Goal: Task Accomplishment & Management: Manage account settings

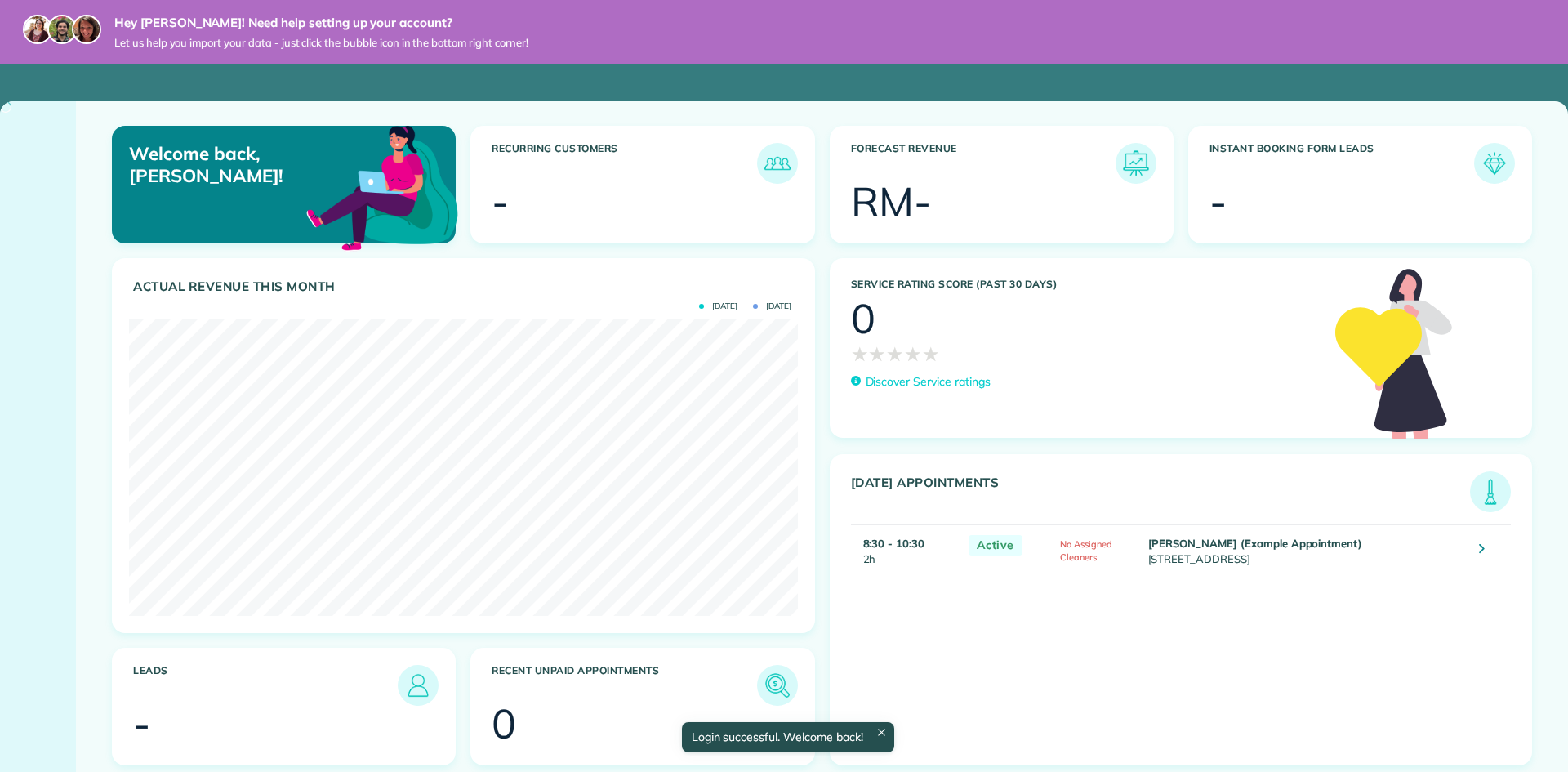
scroll to position [297, 668]
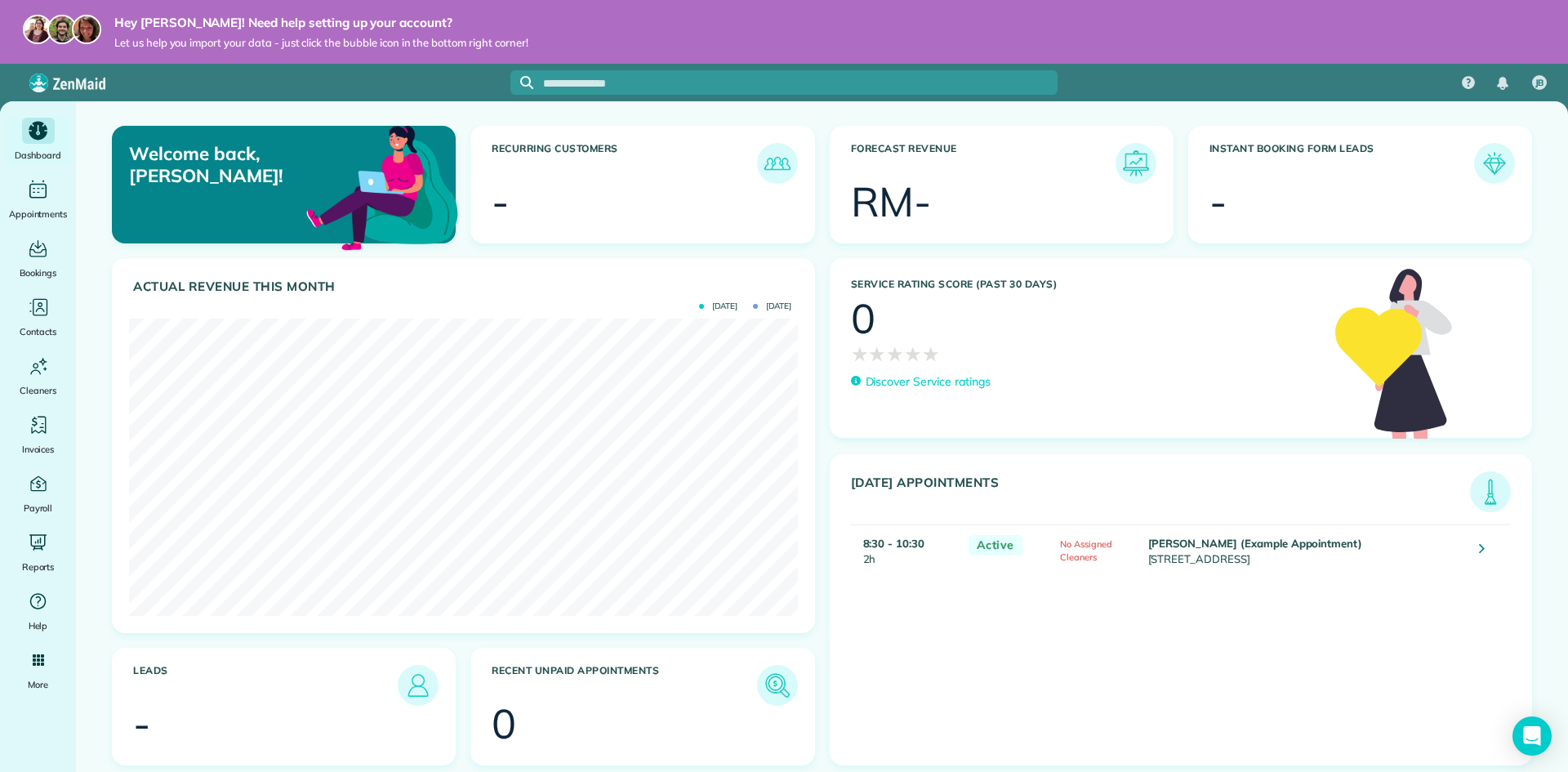
drag, startPoint x: 58, startPoint y: 695, endPoint x: 54, endPoint y: 726, distance: 31.3
drag, startPoint x: 54, startPoint y: 726, endPoint x: 44, endPoint y: 714, distance: 15.6
click at [43, 722] on ul "Dashboard Appointments Bookings Contacts Cleaners Invoices Payroll Reports Help…" at bounding box center [38, 468] width 76 height 701
click at [54, 77] on img at bounding box center [68, 83] width 76 height 19
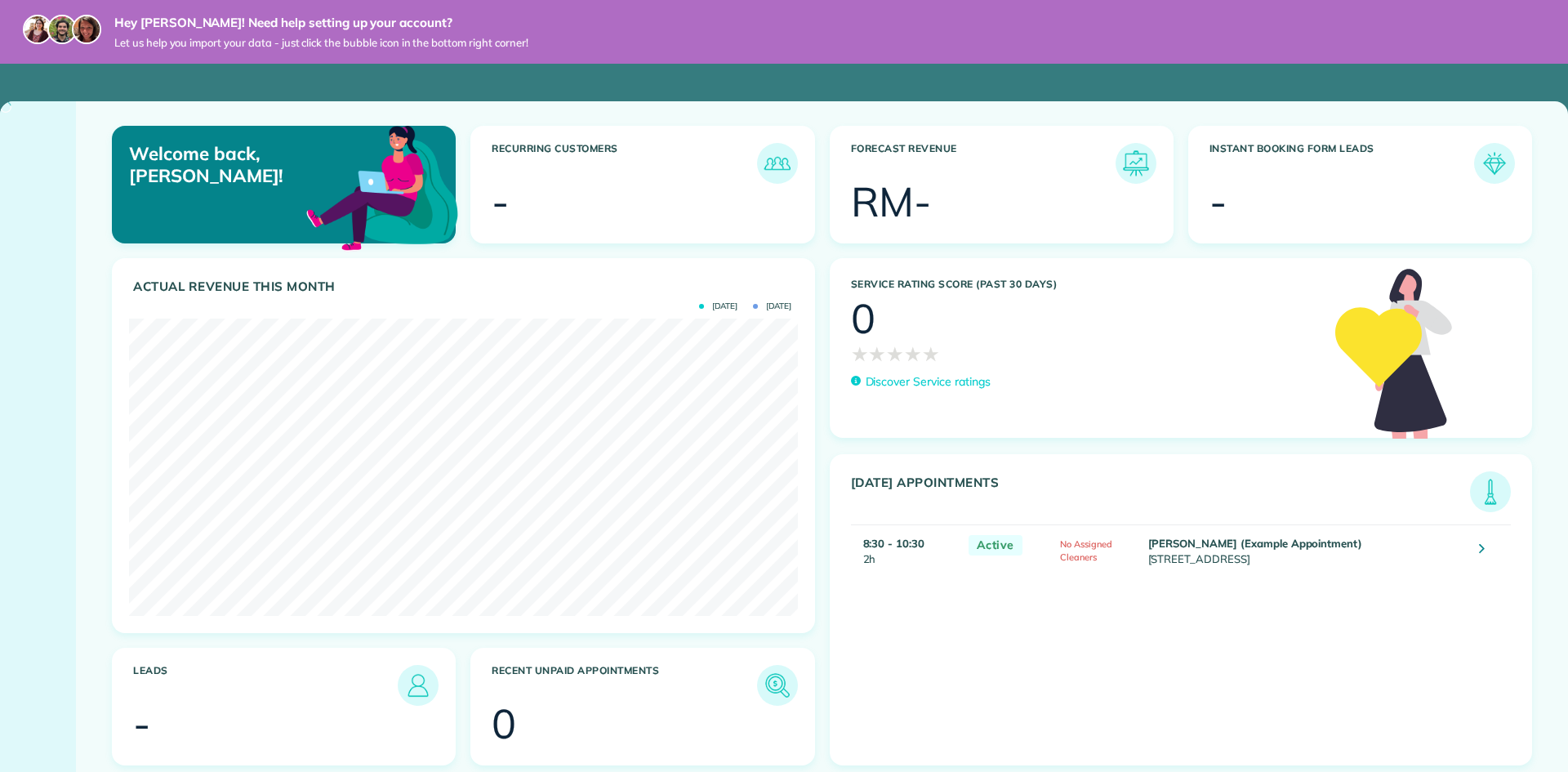
scroll to position [297, 668]
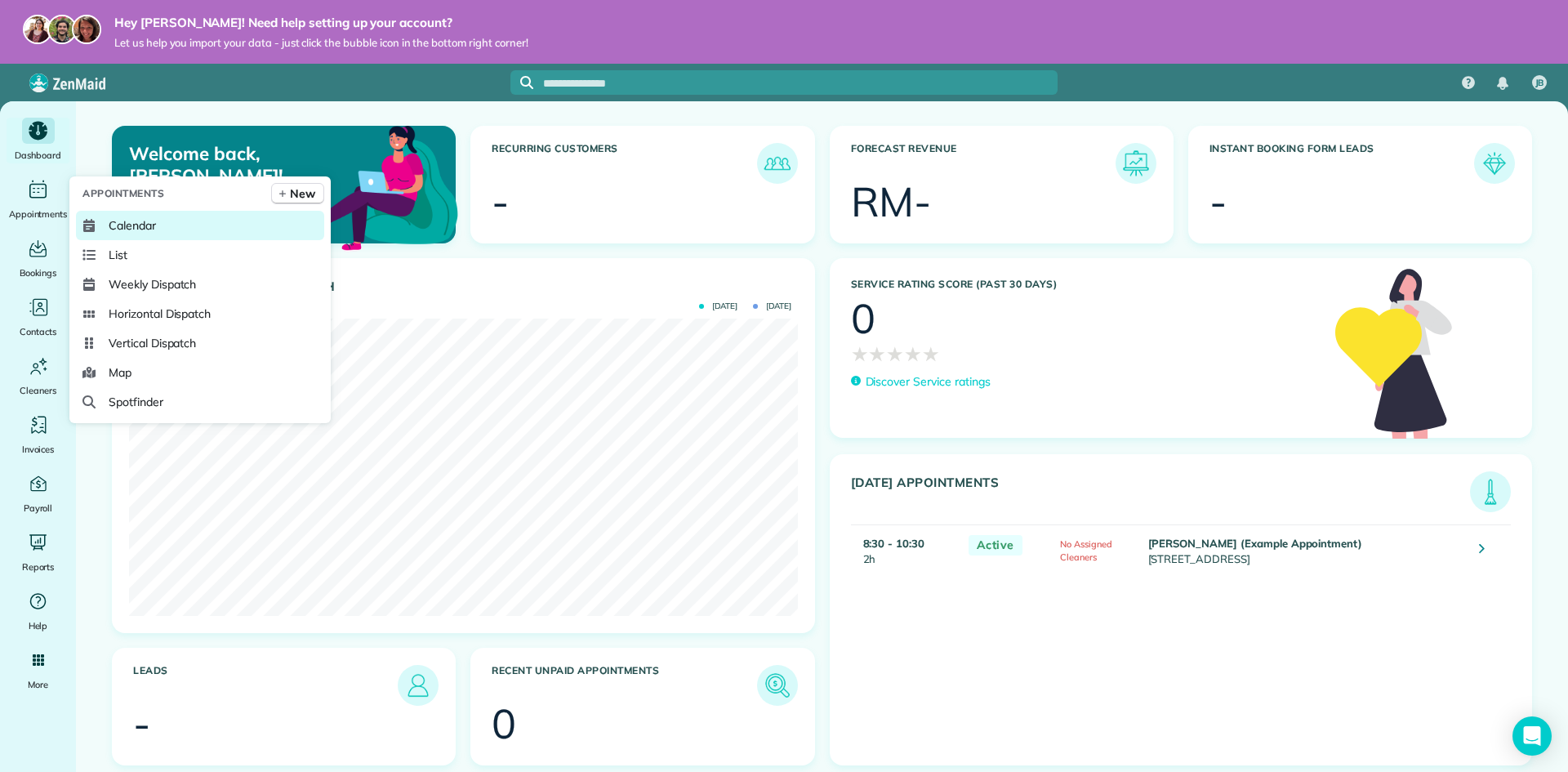
click at [141, 221] on span "Calendar" at bounding box center [132, 225] width 48 height 16
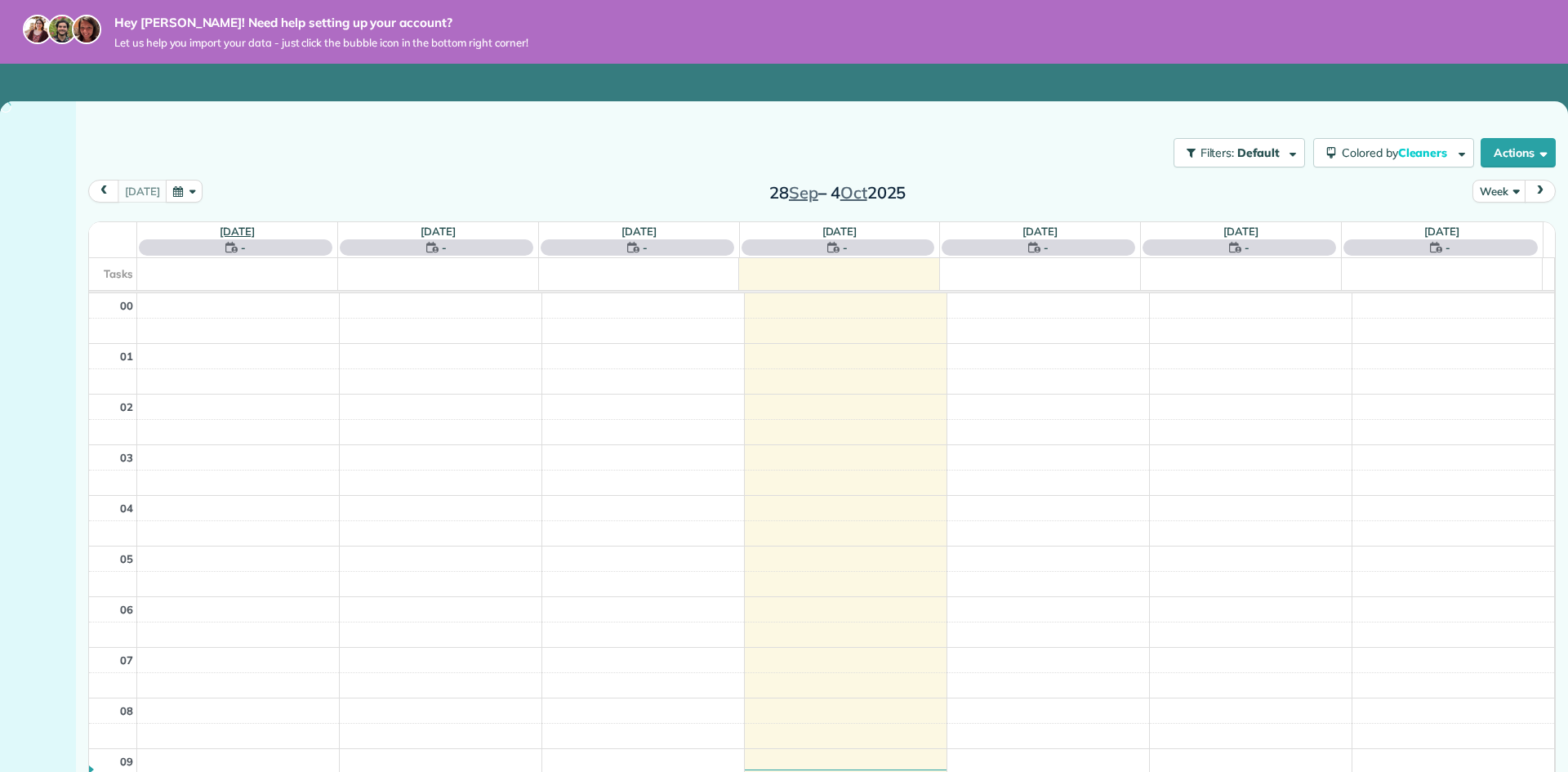
scroll to position [355, 0]
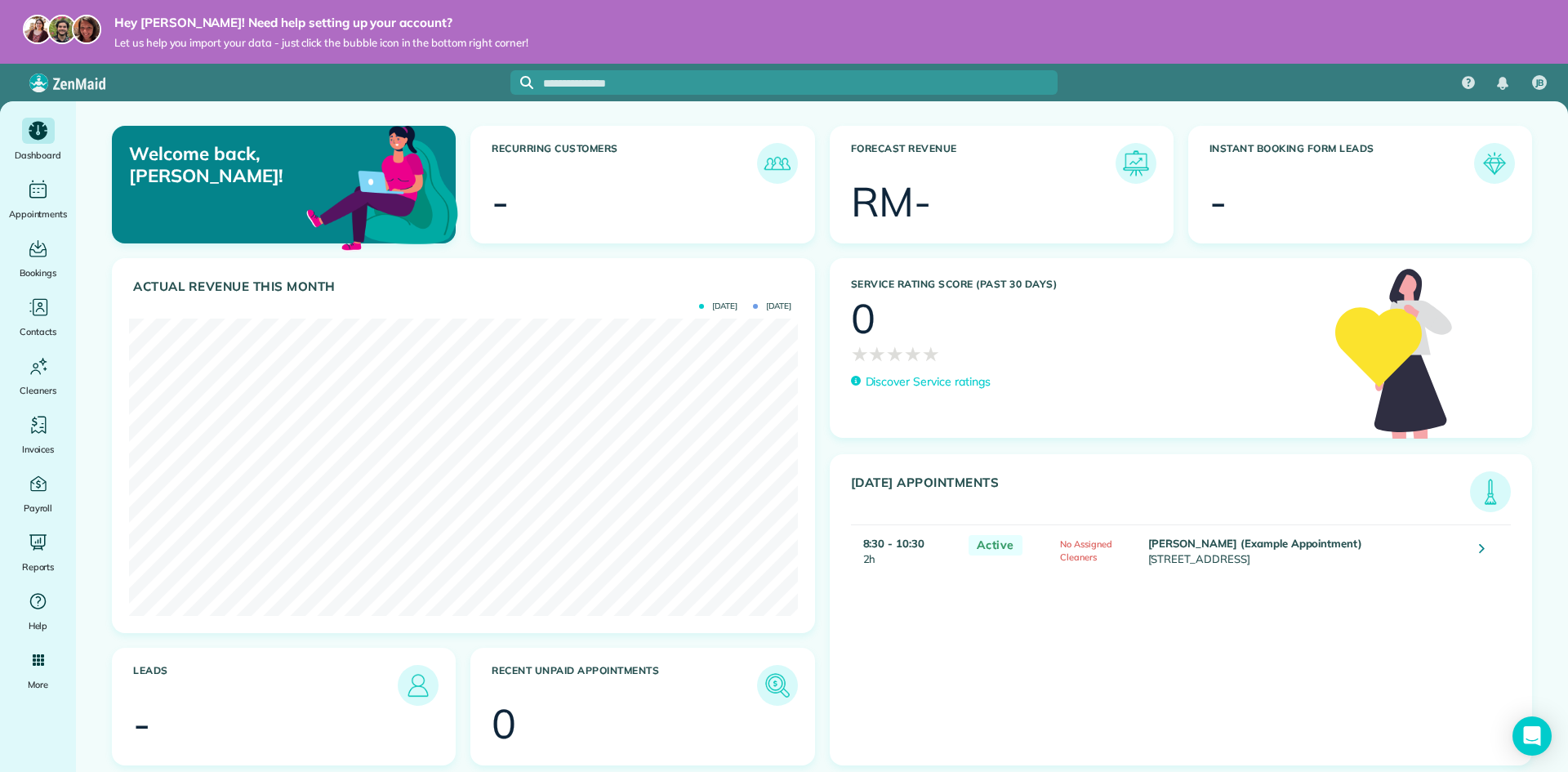
scroll to position [297, 668]
click at [139, 403] on span "Cleaners" at bounding box center [131, 402] width 47 height 16
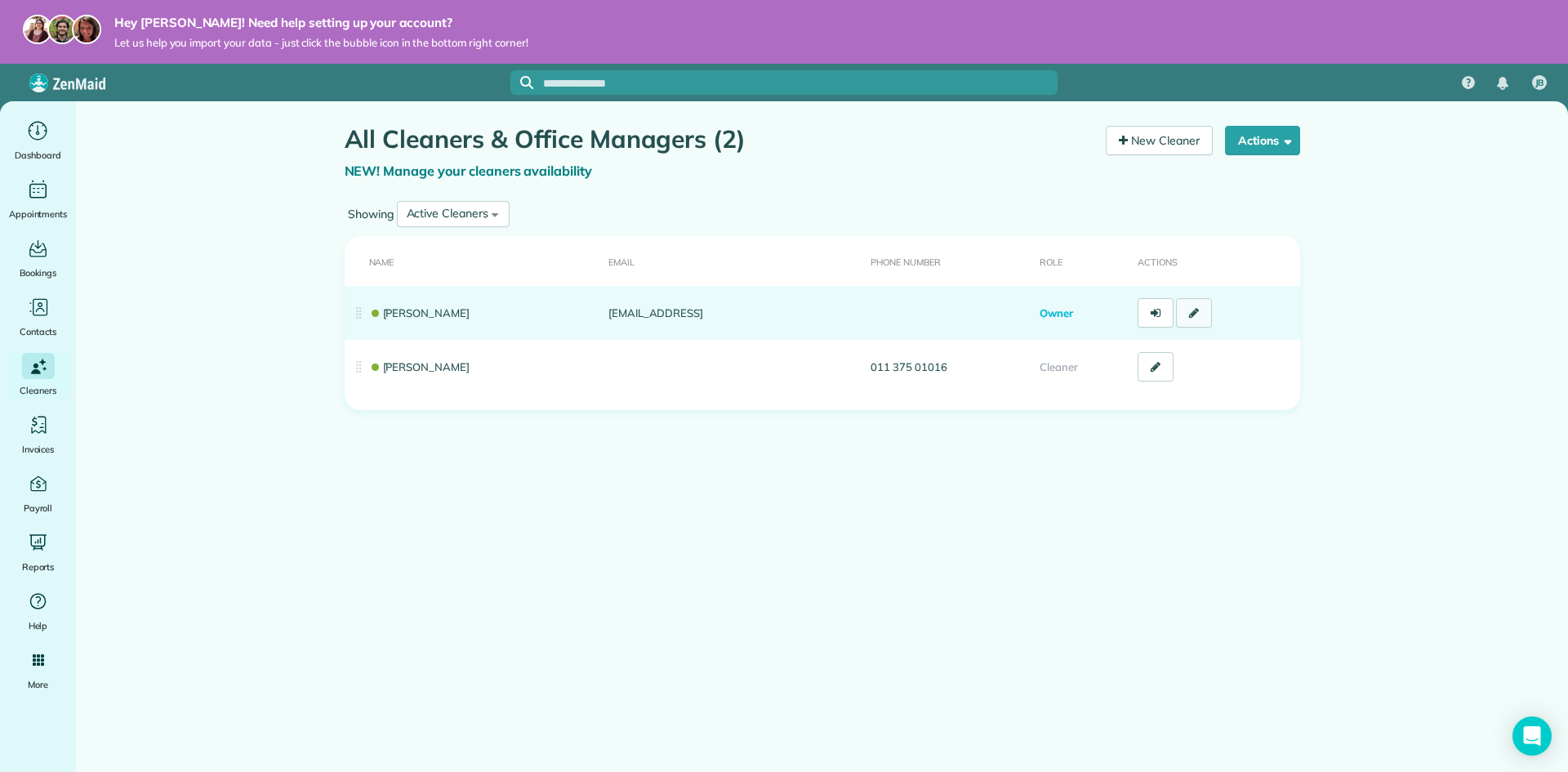
click at [1191, 315] on icon at bounding box center [1194, 312] width 10 height 11
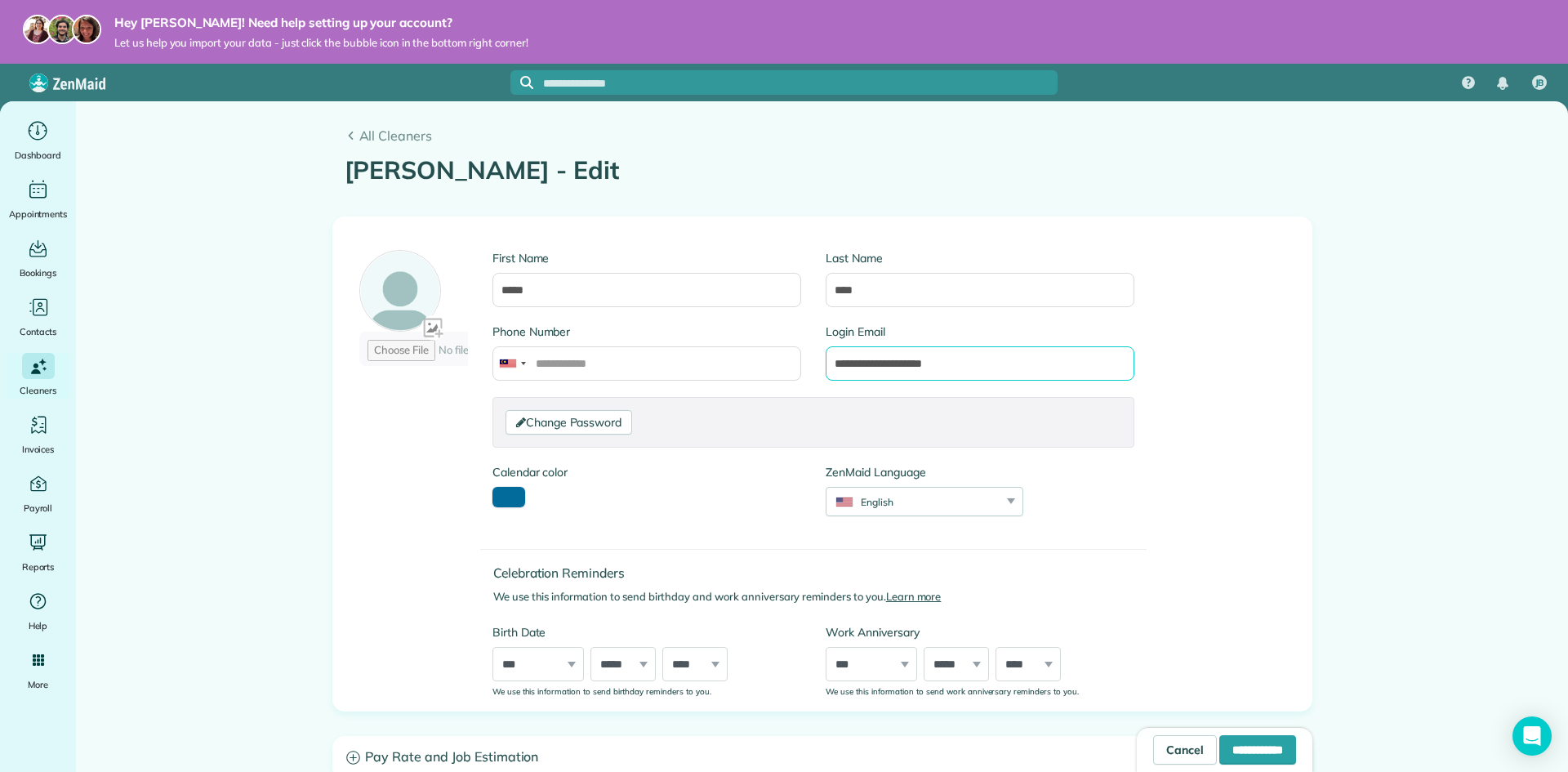
click at [974, 363] on input "**********" at bounding box center [979, 363] width 308 height 34
type input "**********"
drag, startPoint x: 1276, startPoint y: 494, endPoint x: 1267, endPoint y: 625, distance: 131.3
click at [1276, 495] on div "**********" at bounding box center [822, 463] width 978 height 492
click at [1241, 737] on input "**********" at bounding box center [1257, 750] width 77 height 30
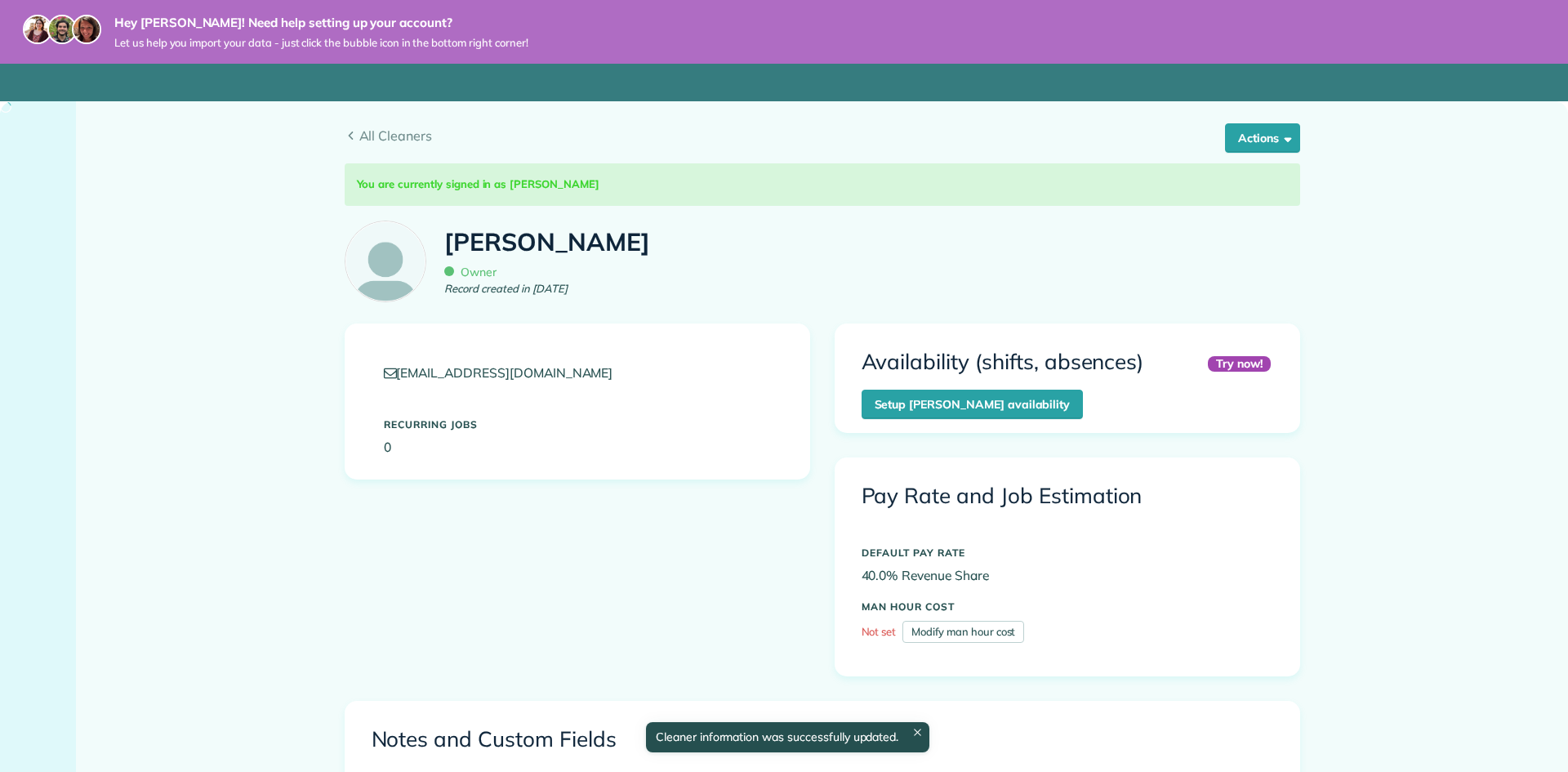
scroll to position [355, 0]
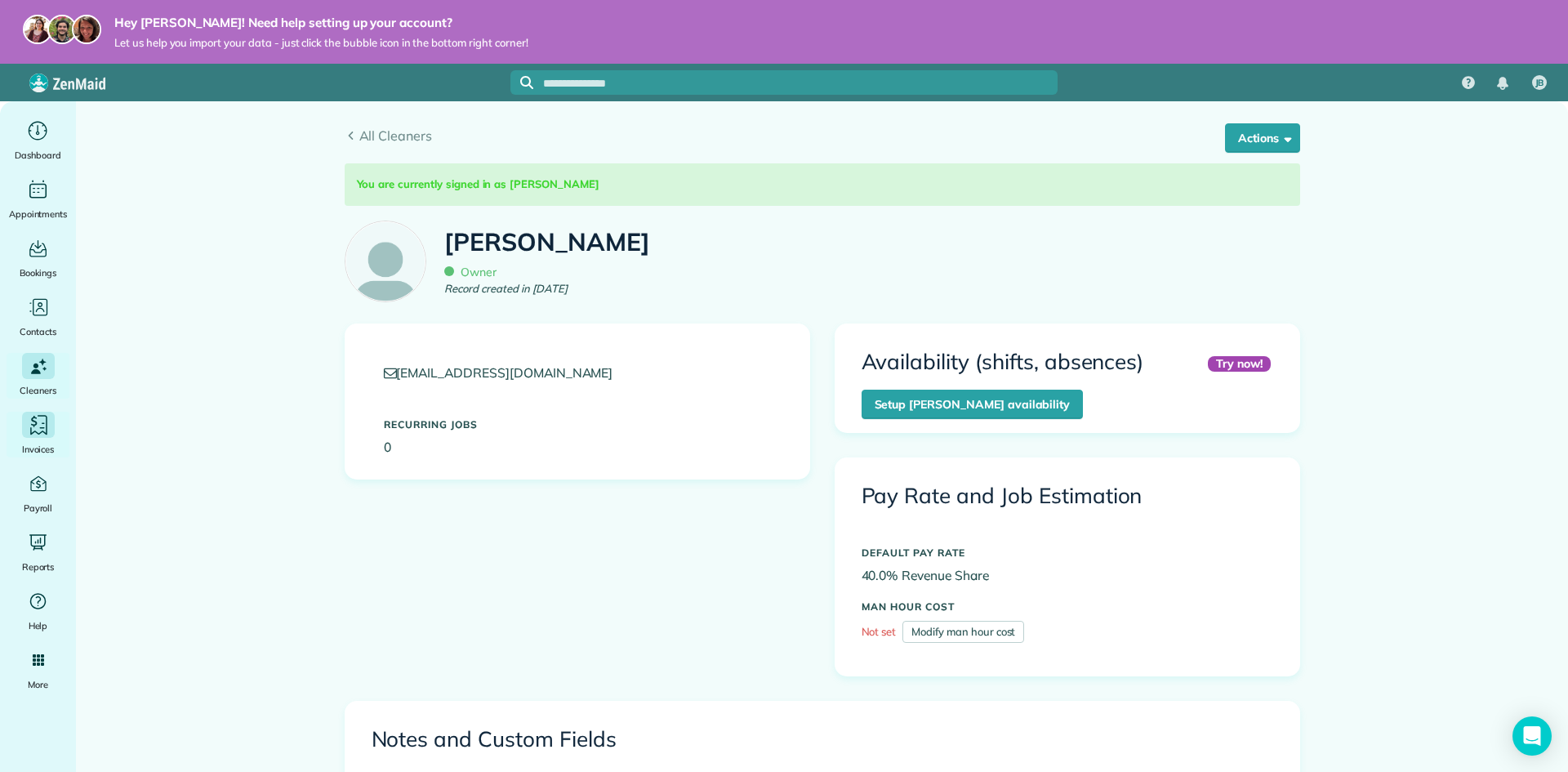
click at [40, 428] on icon "Main" at bounding box center [41, 427] width 5 height 1
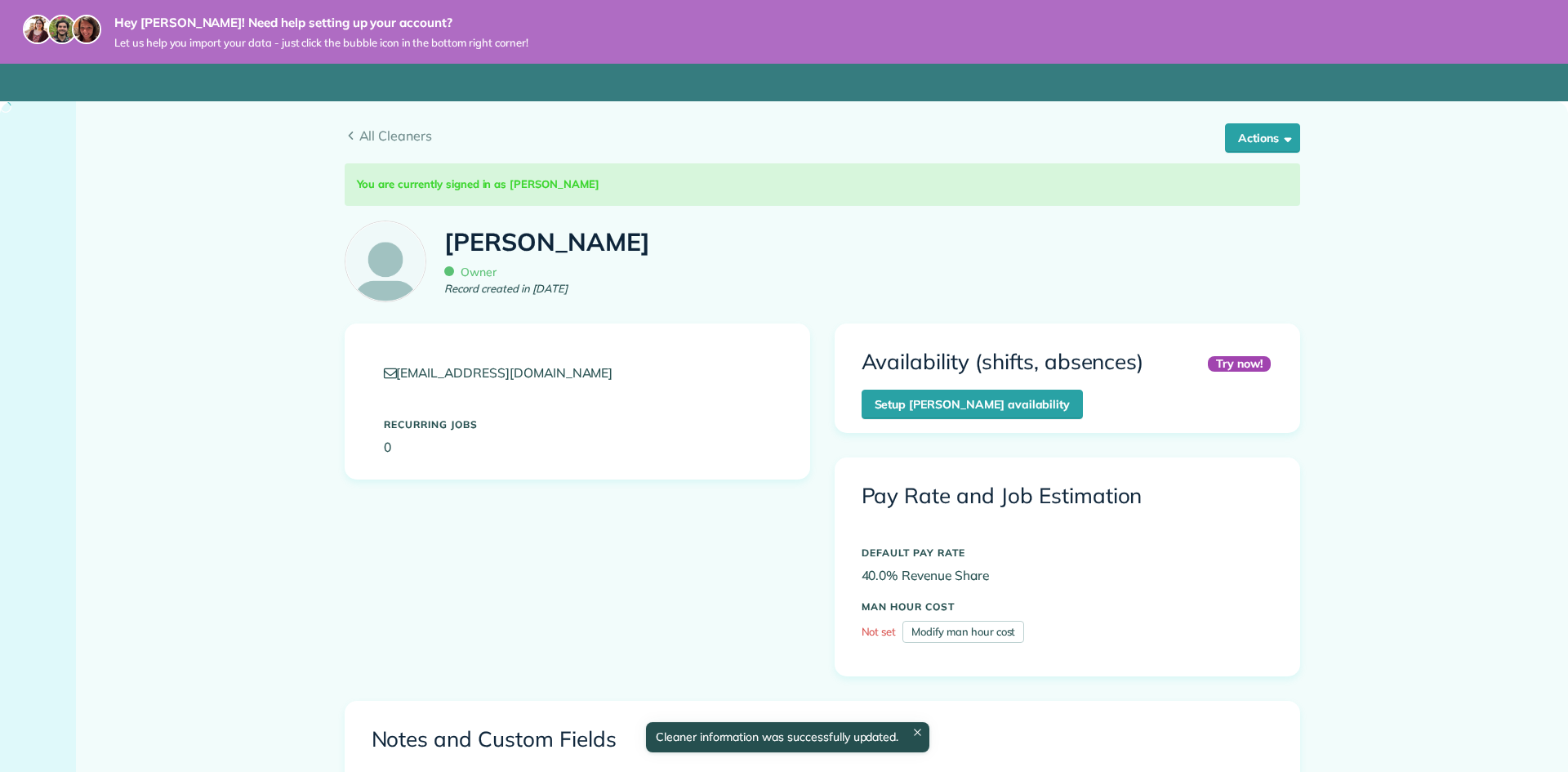
scroll to position [355, 0]
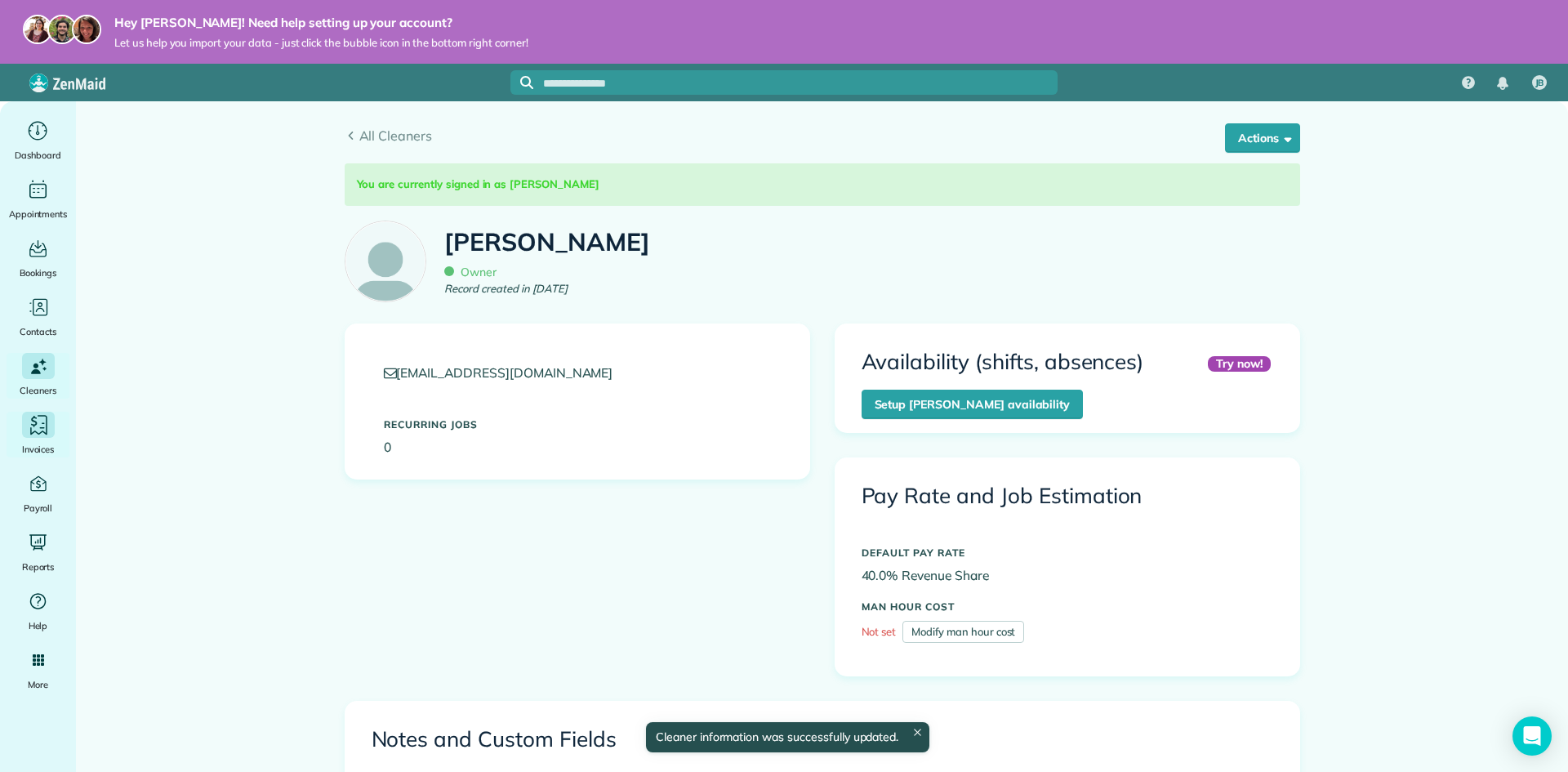
click at [41, 445] on span "Invoices" at bounding box center [38, 449] width 33 height 16
click at [42, 525] on ul "Dashboard Appointments Bookings Contacts Cleaners Invoices Payroll Reports Help…" at bounding box center [38, 468] width 76 height 701
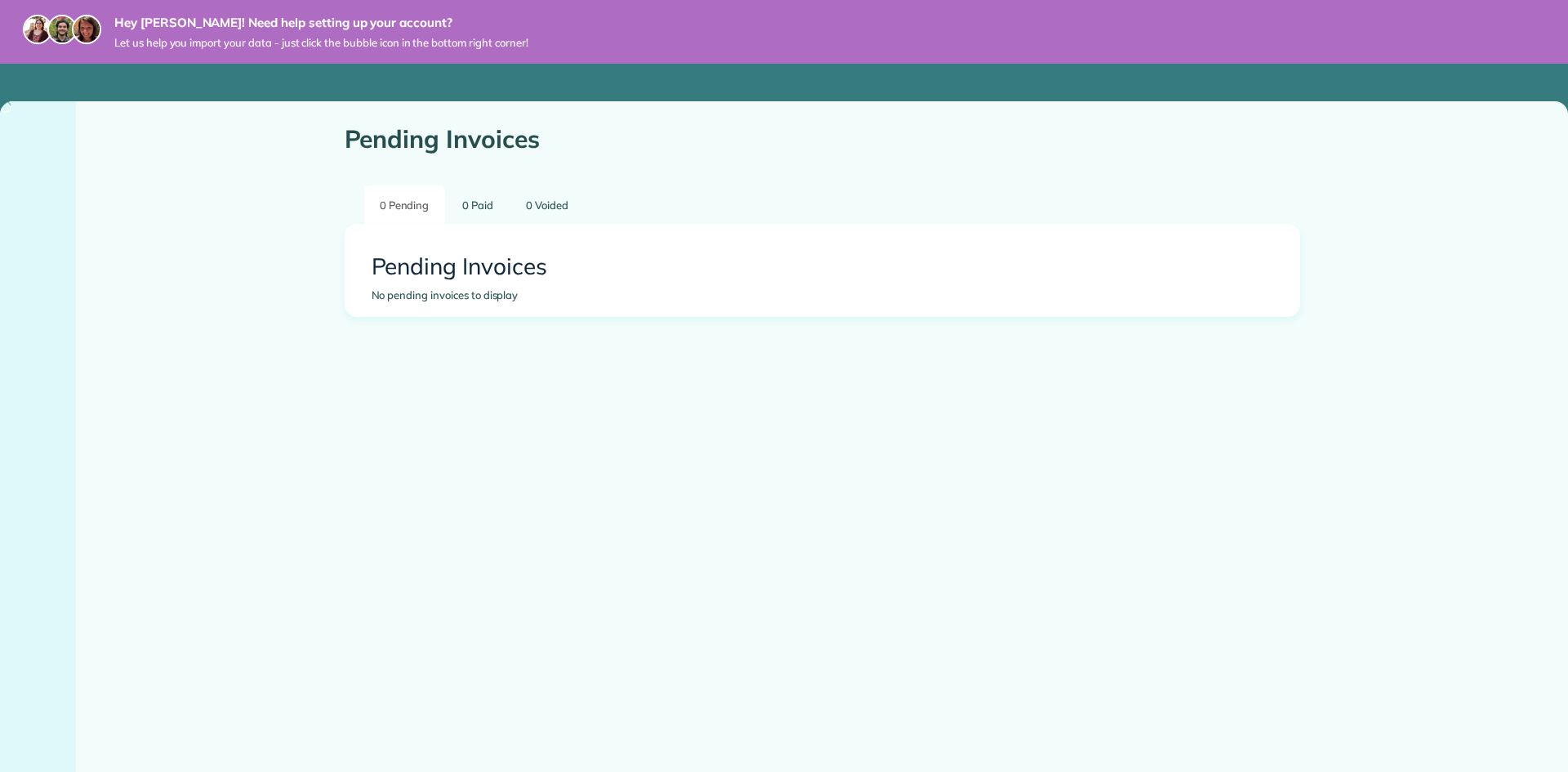
click at [44, 543] on div at bounding box center [38, 469] width 76 height 734
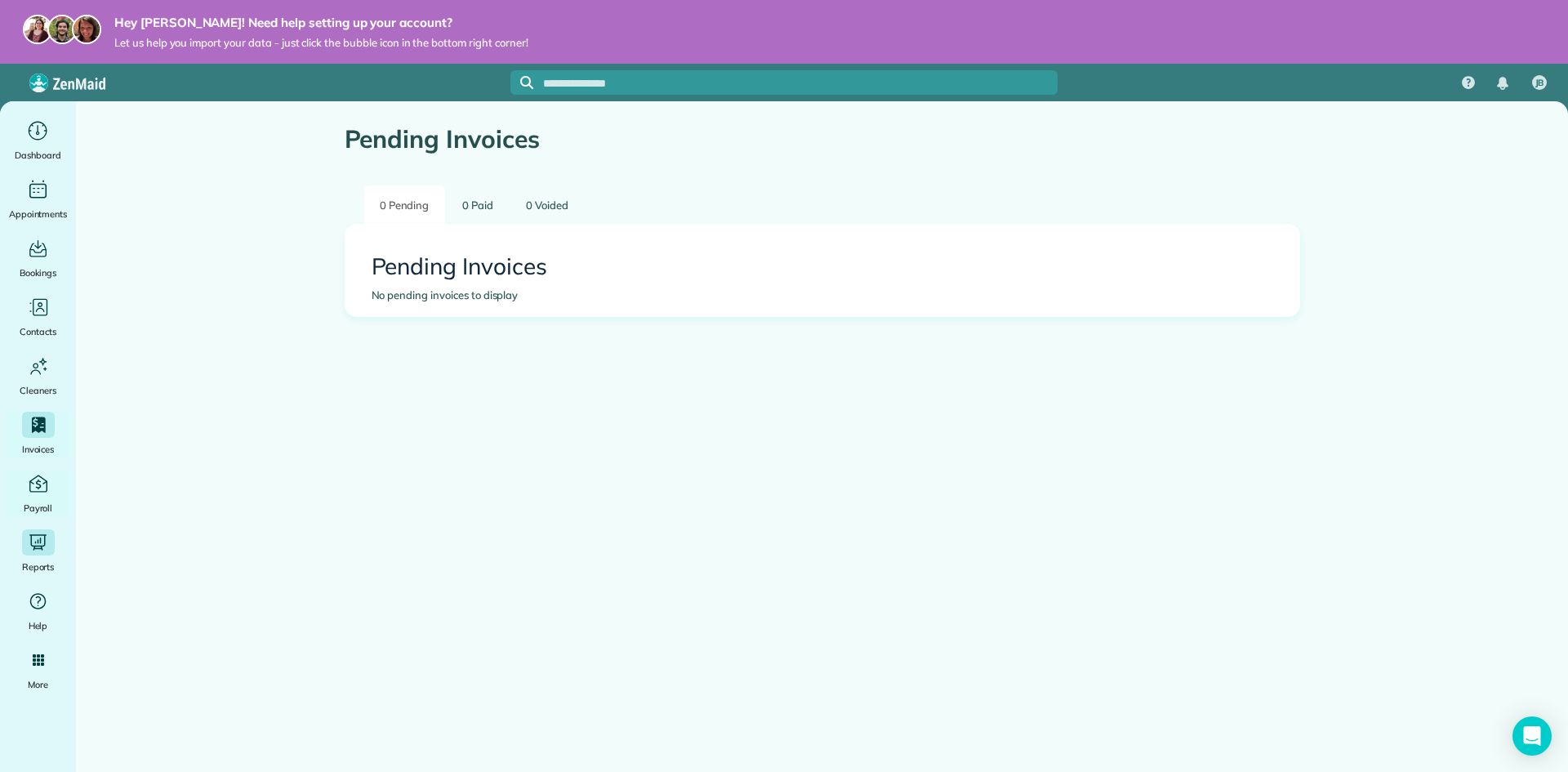
click at [50, 540] on div "Main" at bounding box center [38, 542] width 33 height 26
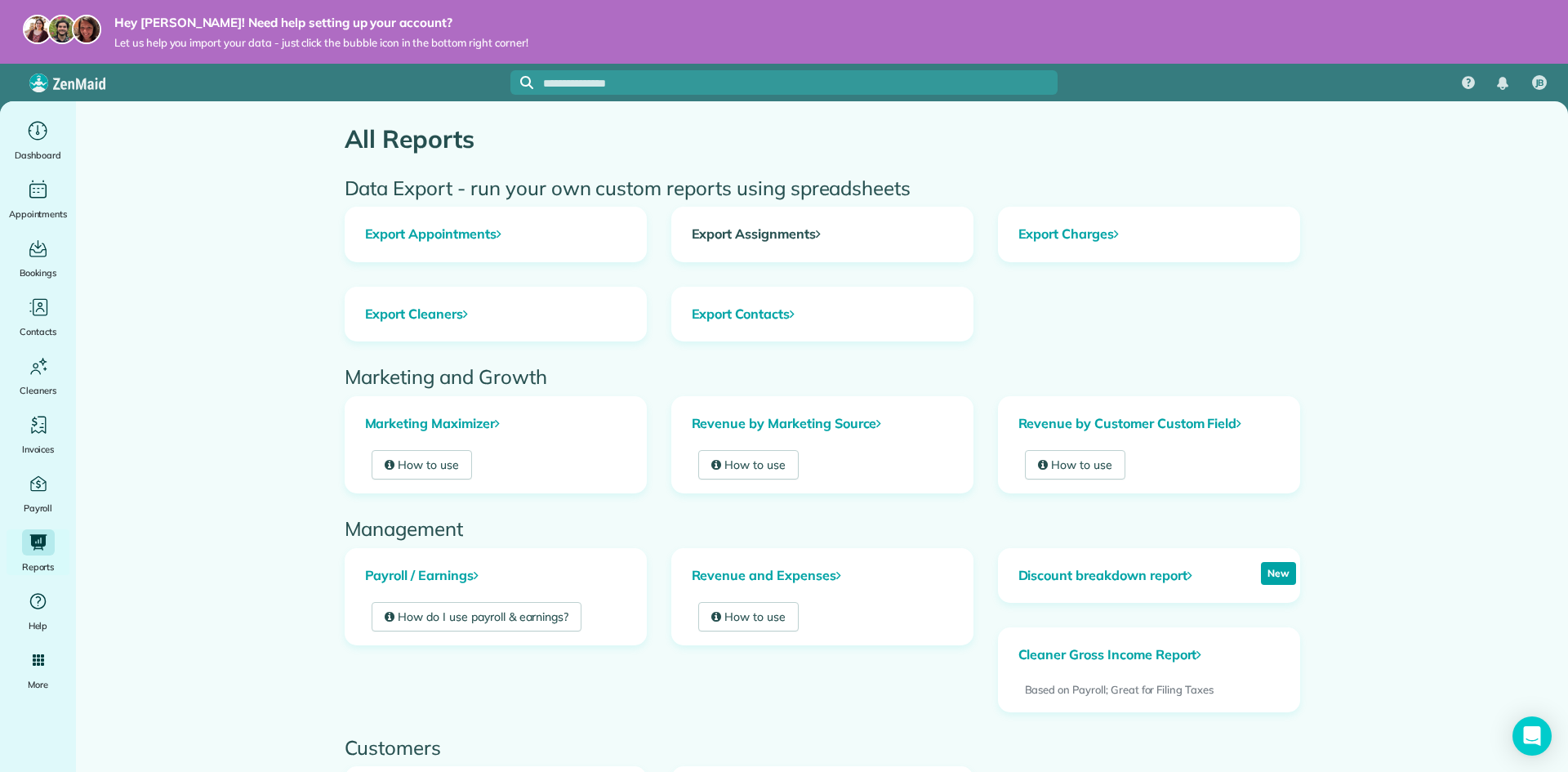
click at [811, 237] on link "Export Assignments" at bounding box center [822, 235] width 300 height 54
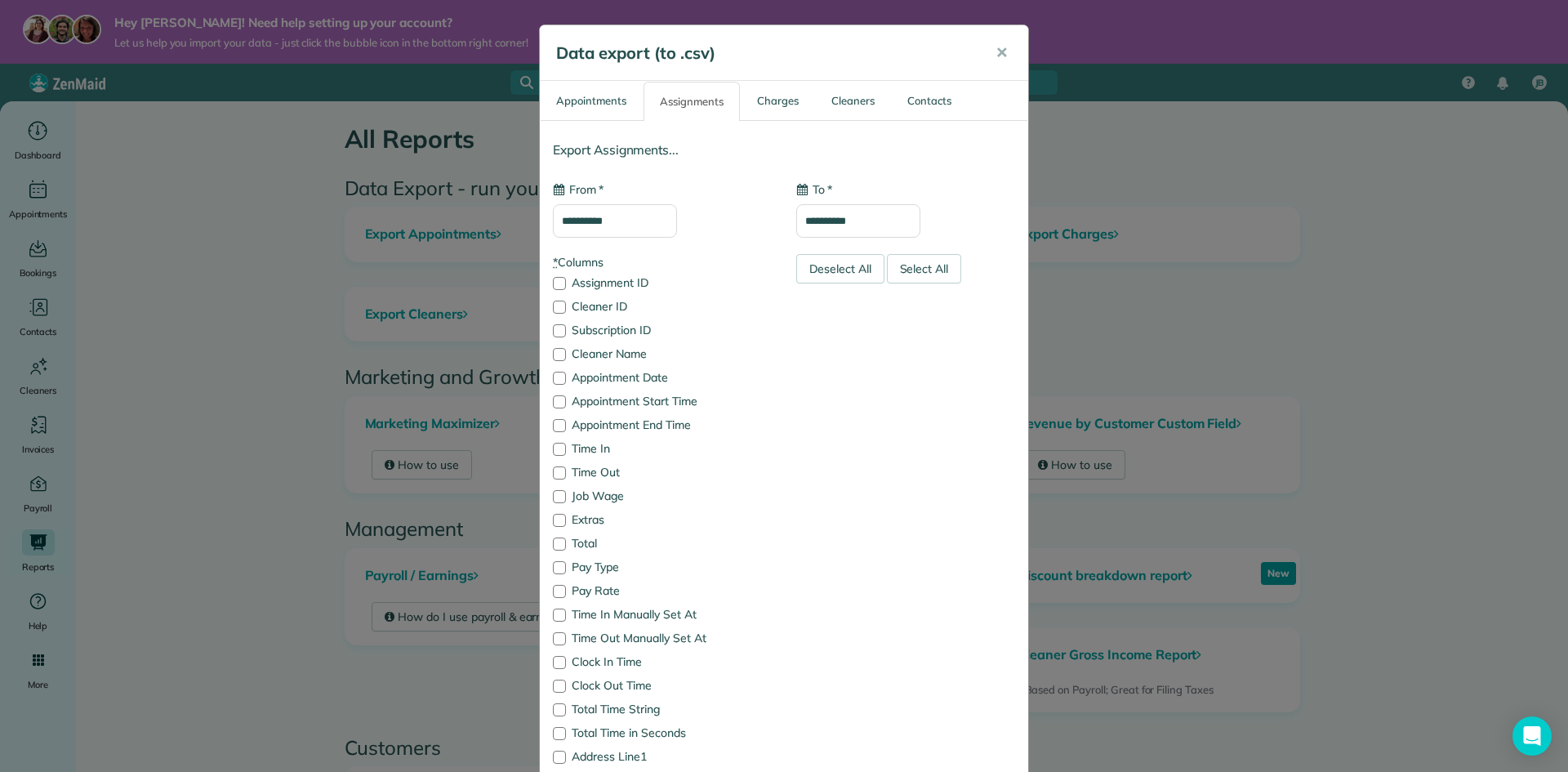
type input "**********"
click at [751, 104] on link "Charges" at bounding box center [778, 100] width 73 height 39
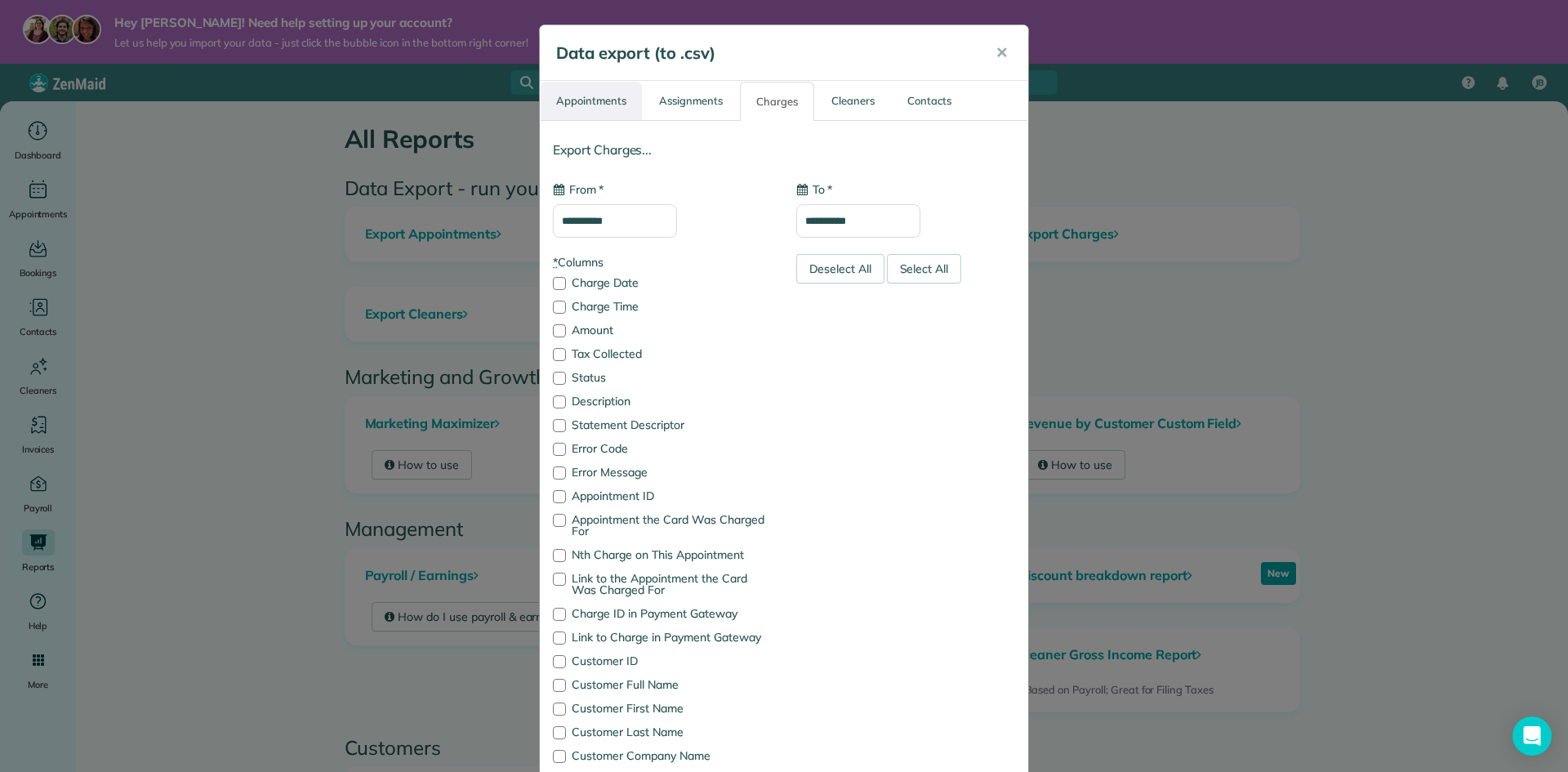
click at [604, 97] on link "Appointments" at bounding box center [592, 100] width 101 height 39
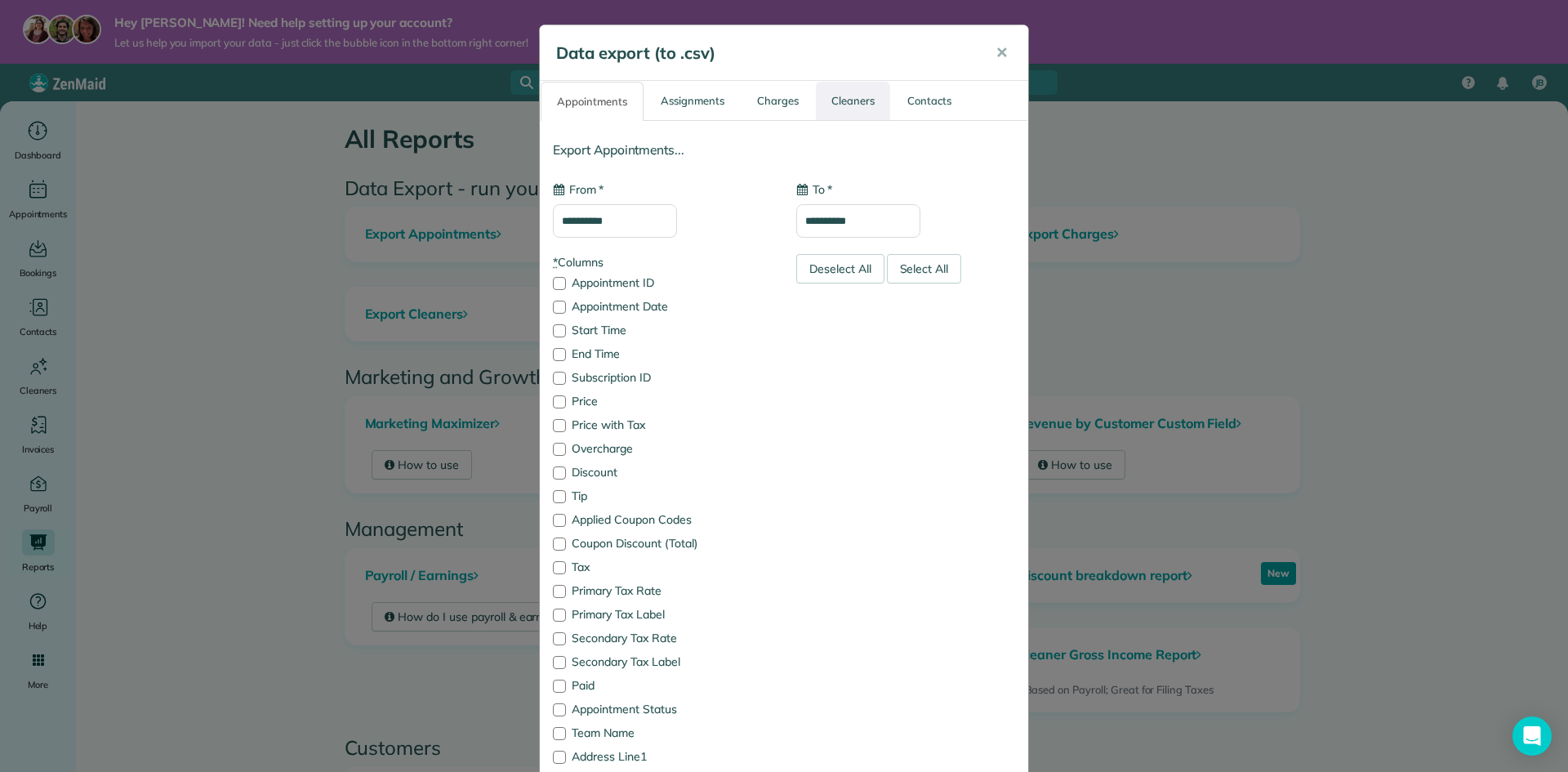
click at [849, 111] on link "Cleaners" at bounding box center [852, 100] width 75 height 39
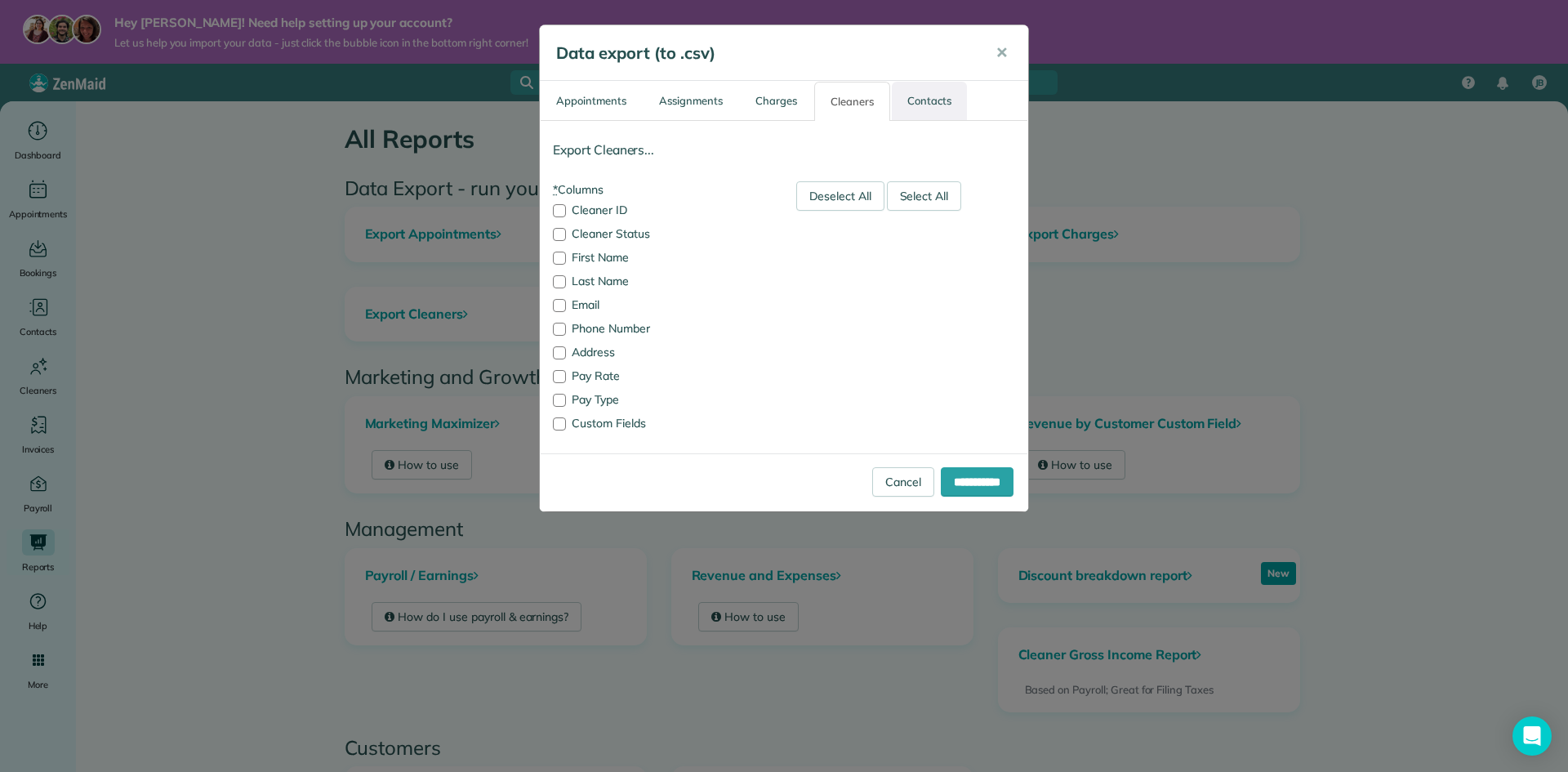
click at [920, 107] on link "Contacts" at bounding box center [930, 100] width 76 height 39
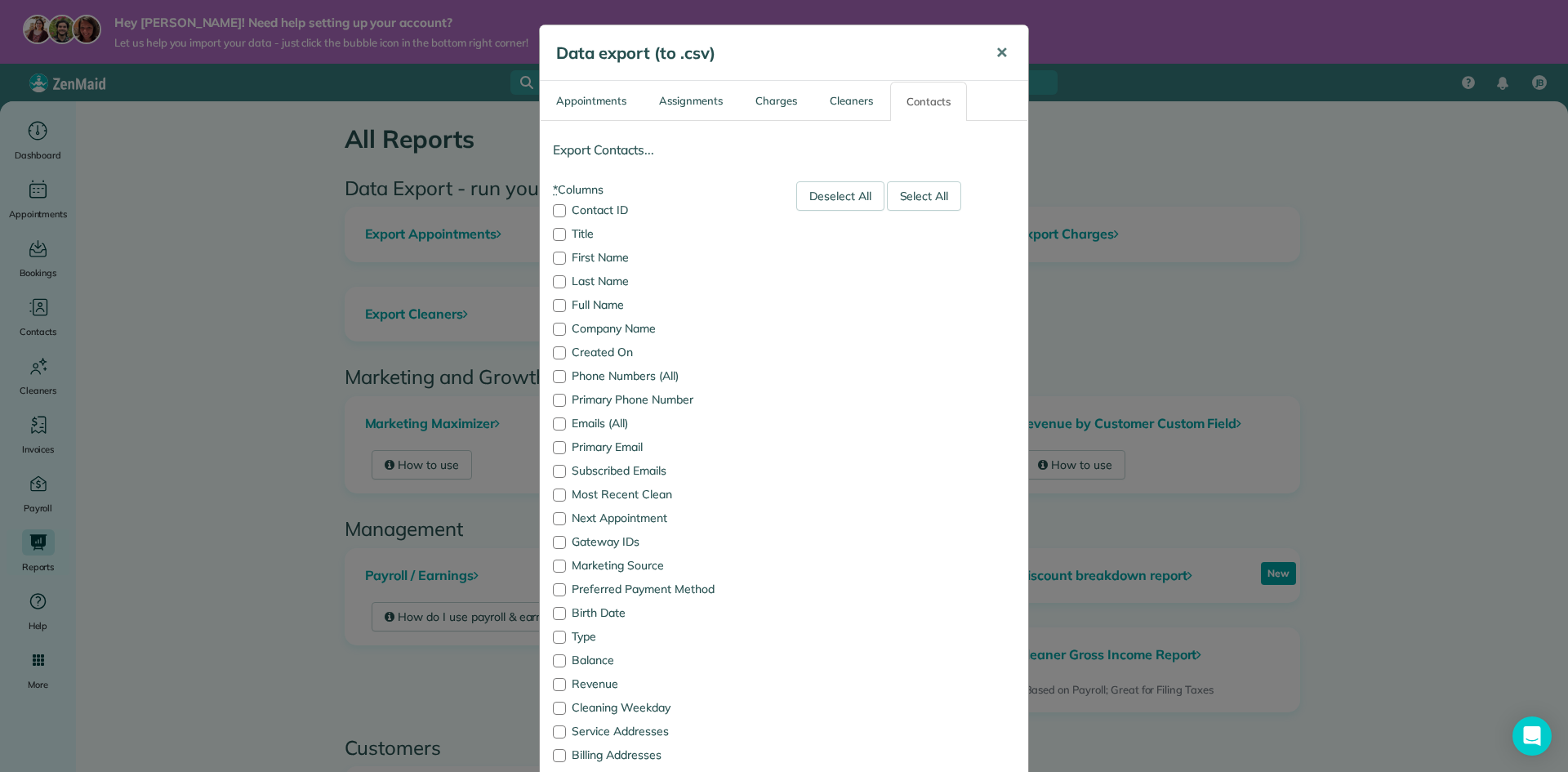
click at [995, 55] on span "✕" at bounding box center [1001, 53] width 12 height 19
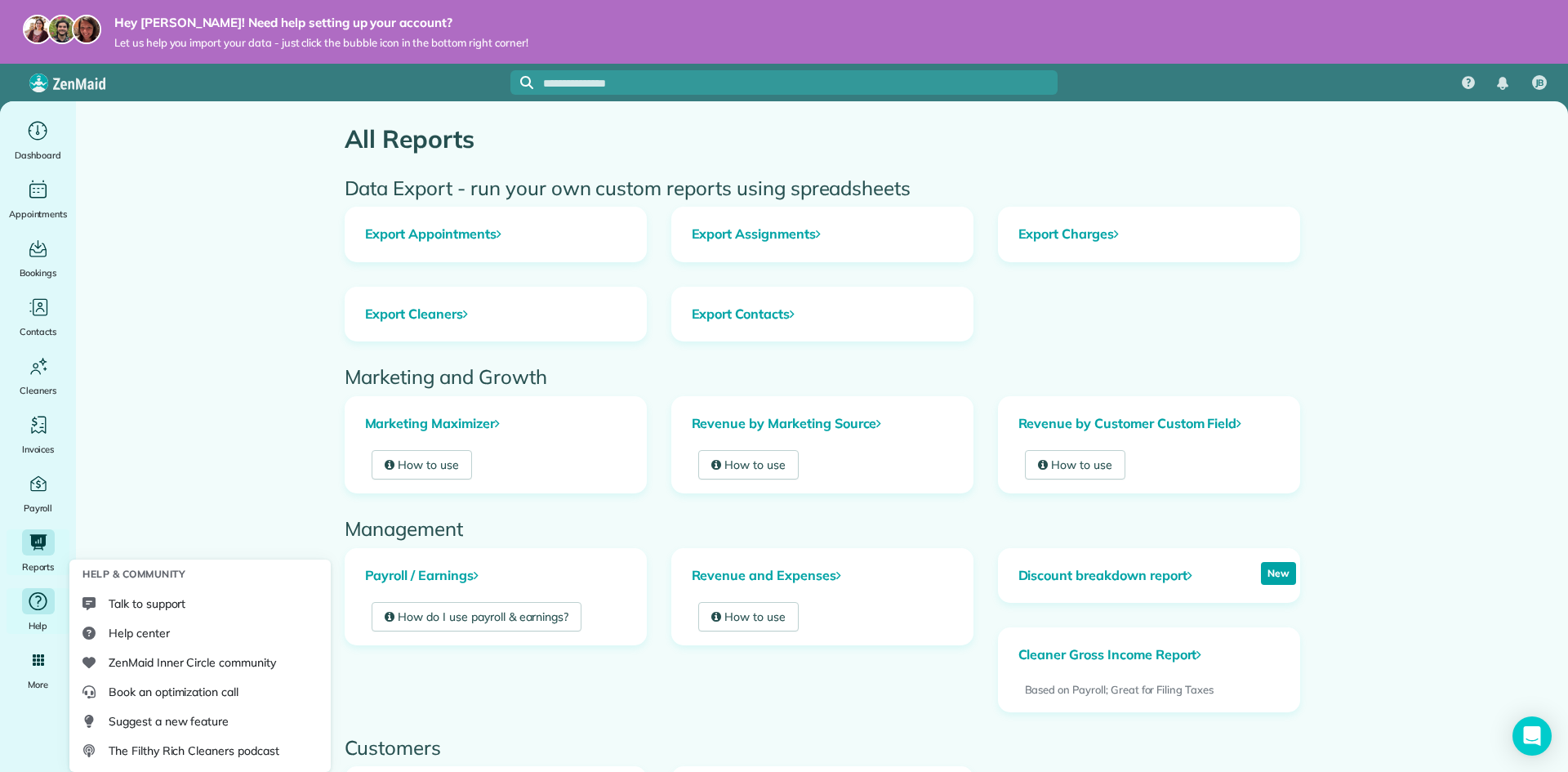
click at [34, 593] on icon "Main" at bounding box center [38, 601] width 17 height 17
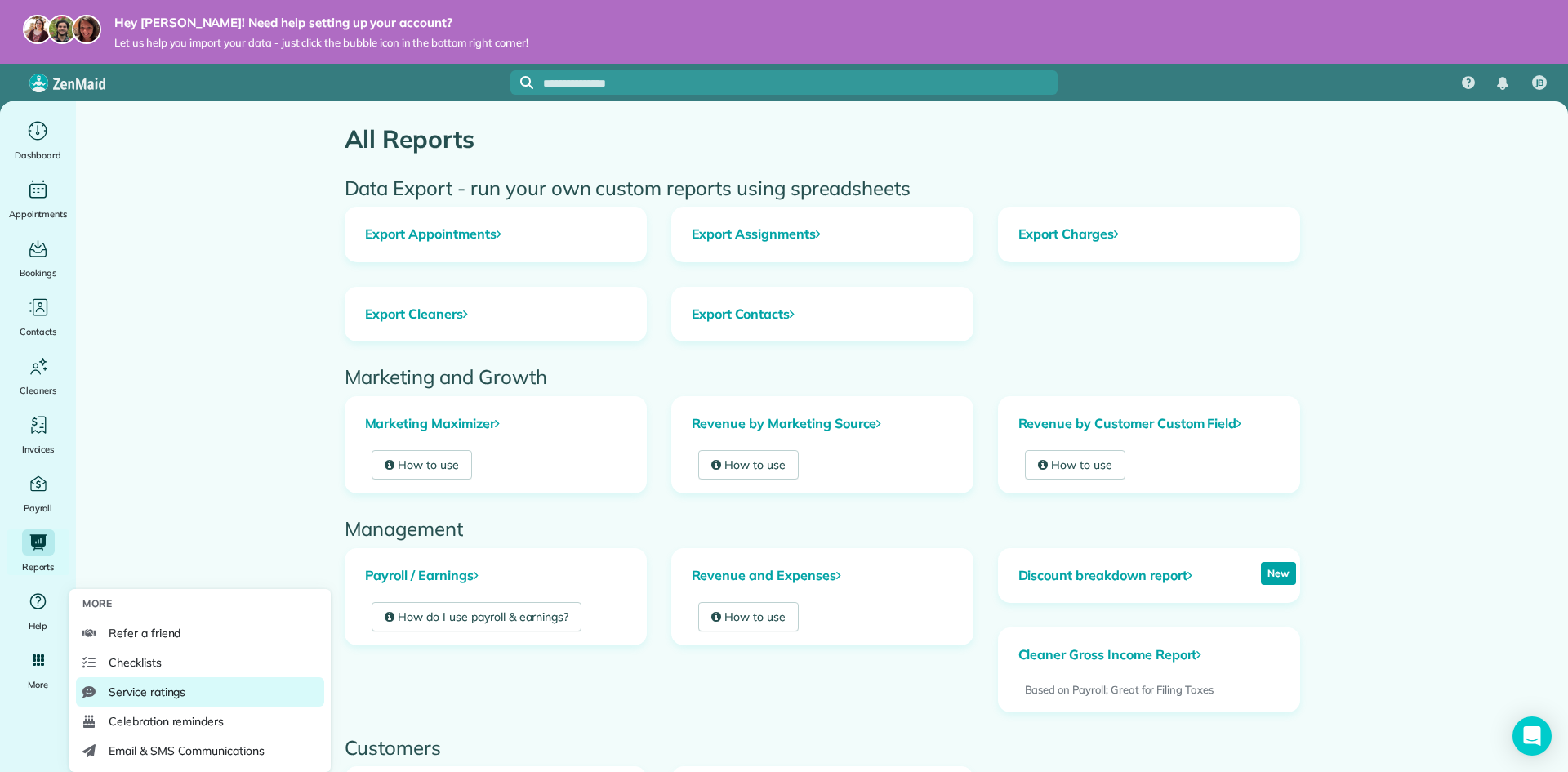
click at [198, 699] on link "Service ratings" at bounding box center [200, 692] width 249 height 30
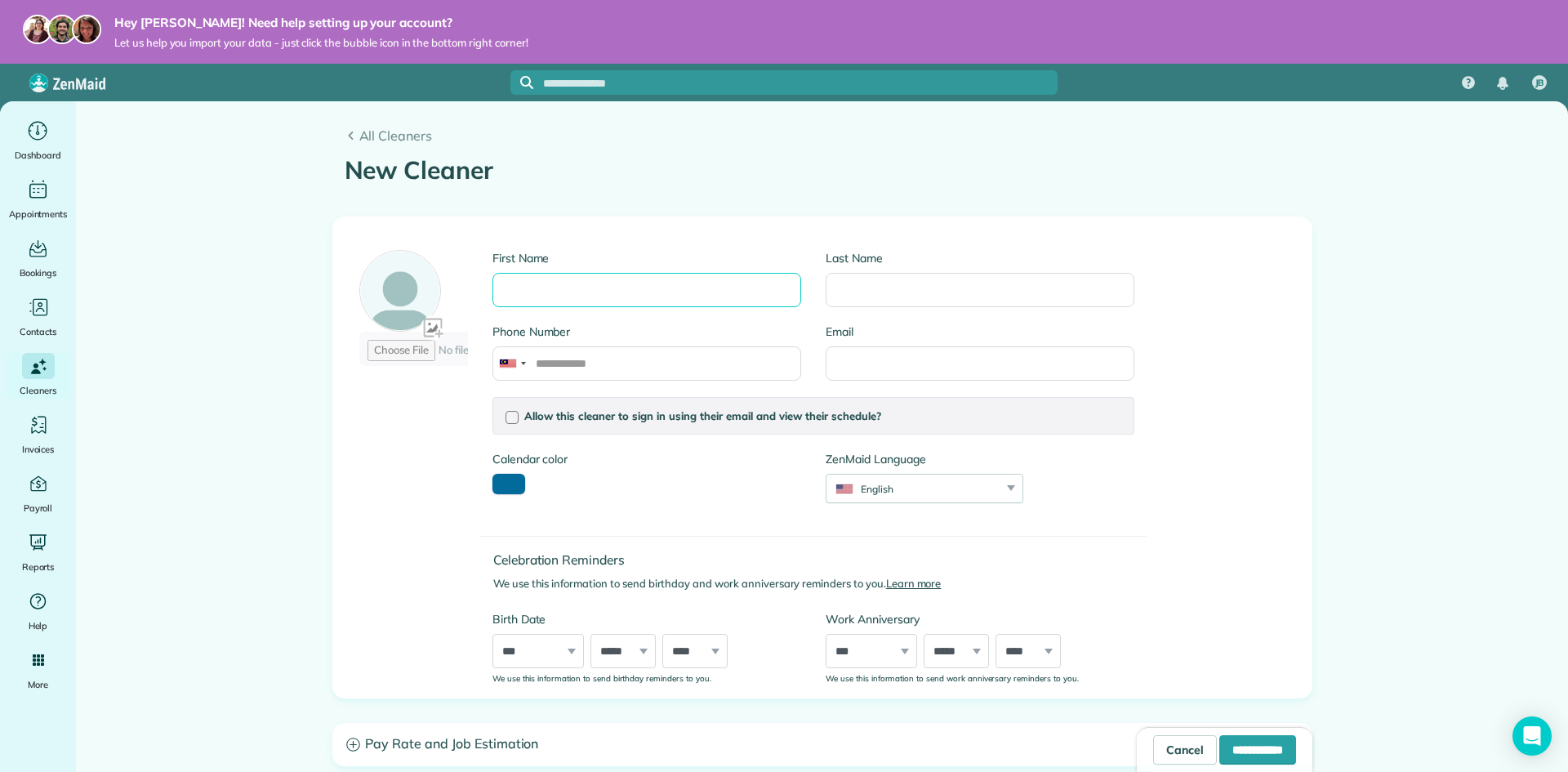
click at [526, 292] on input "First Name" at bounding box center [646, 290] width 308 height 34
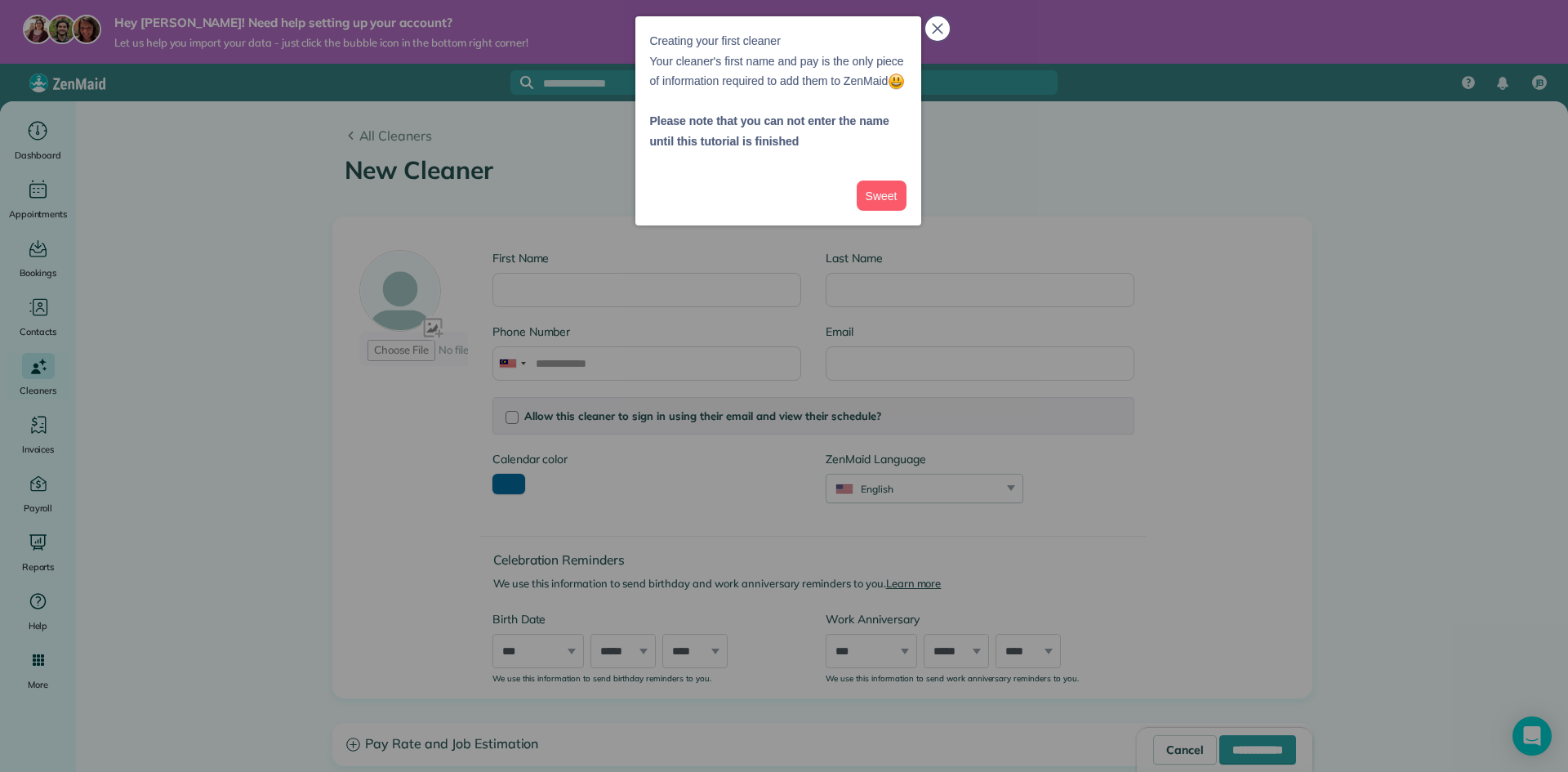
click at [943, 29] on button "close," at bounding box center [937, 28] width 25 height 25
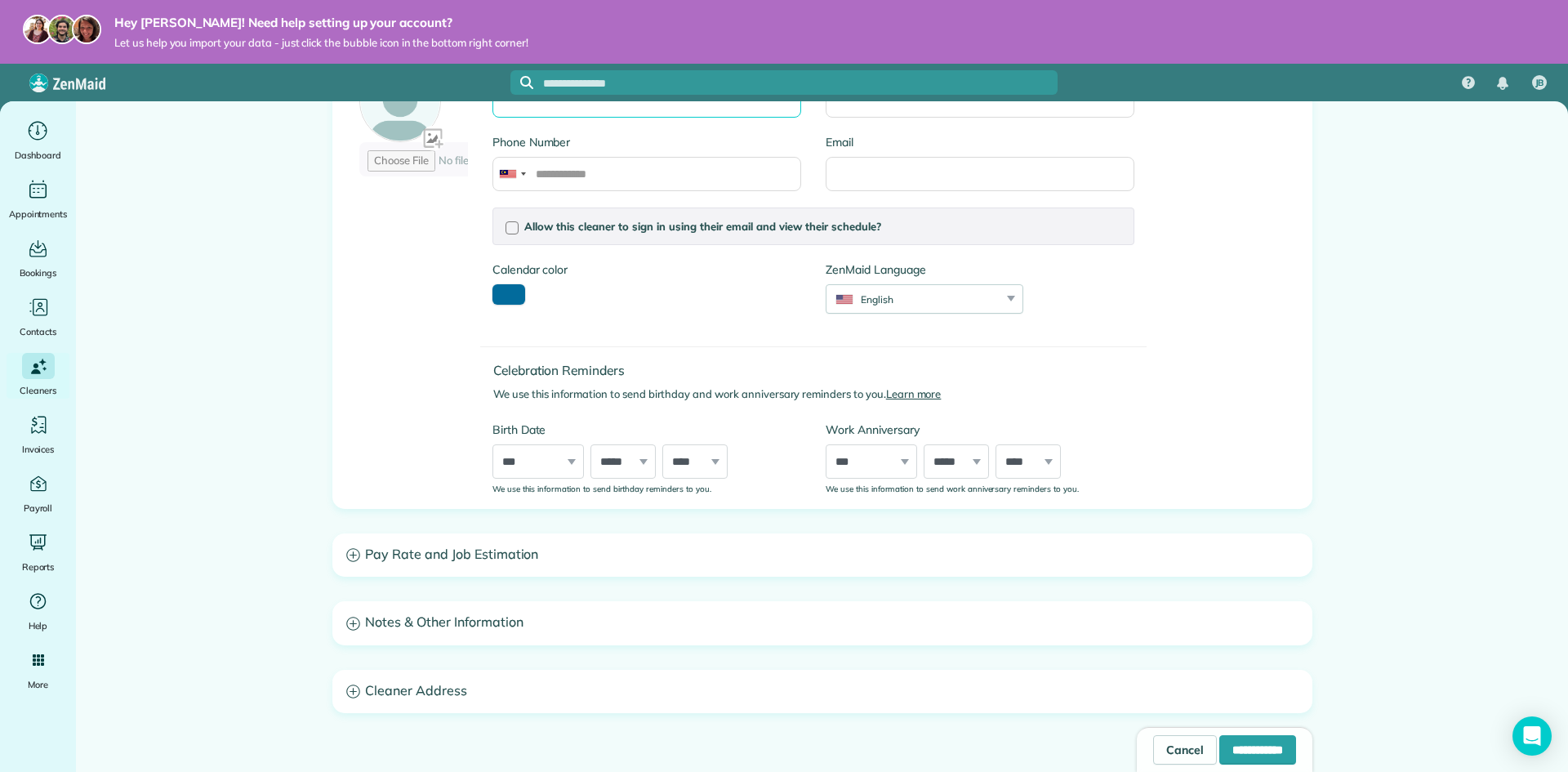
scroll to position [250, 0]
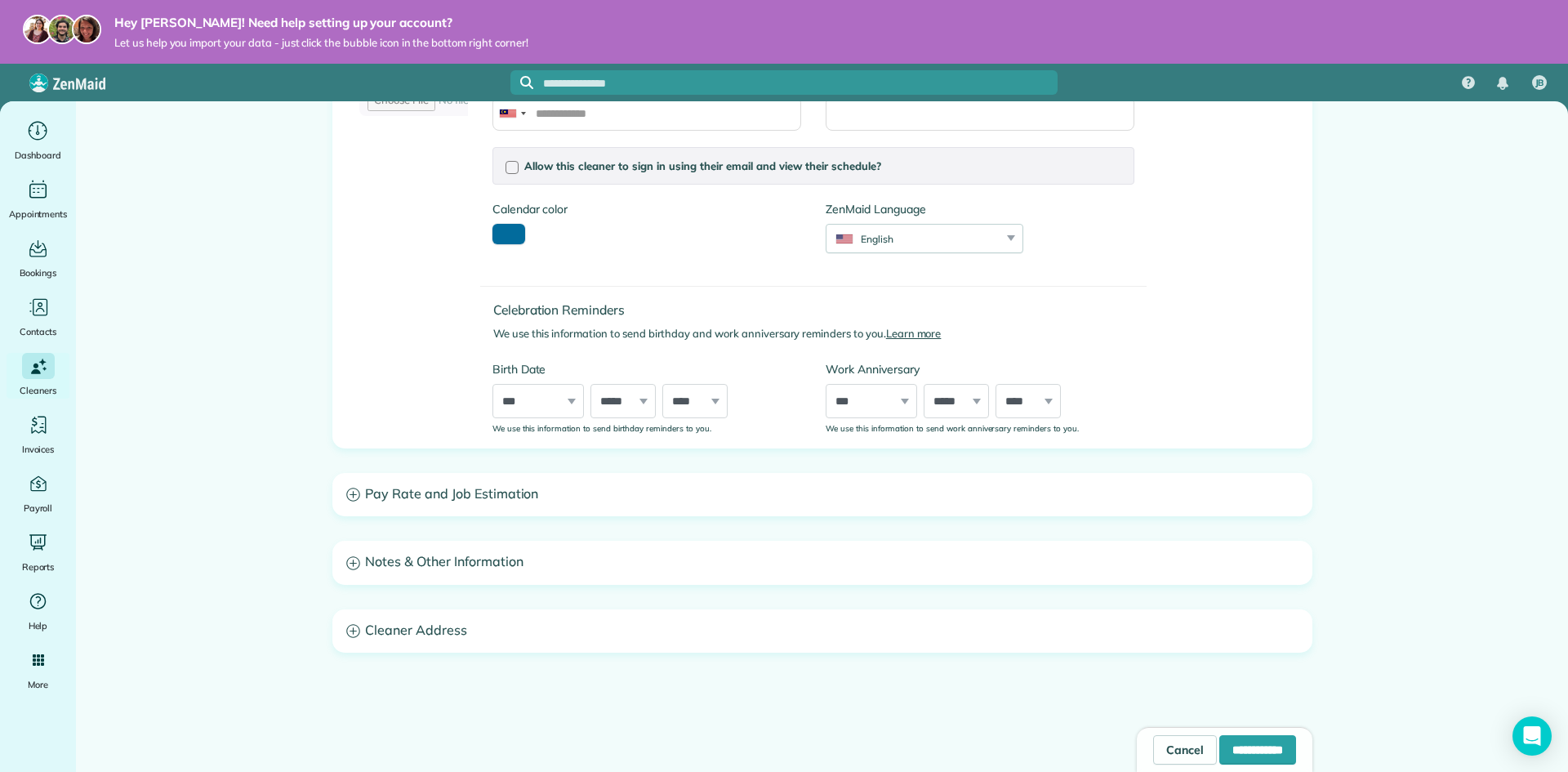
click at [504, 488] on h3 "Pay Rate and Job Estimation" at bounding box center [822, 494] width 978 height 42
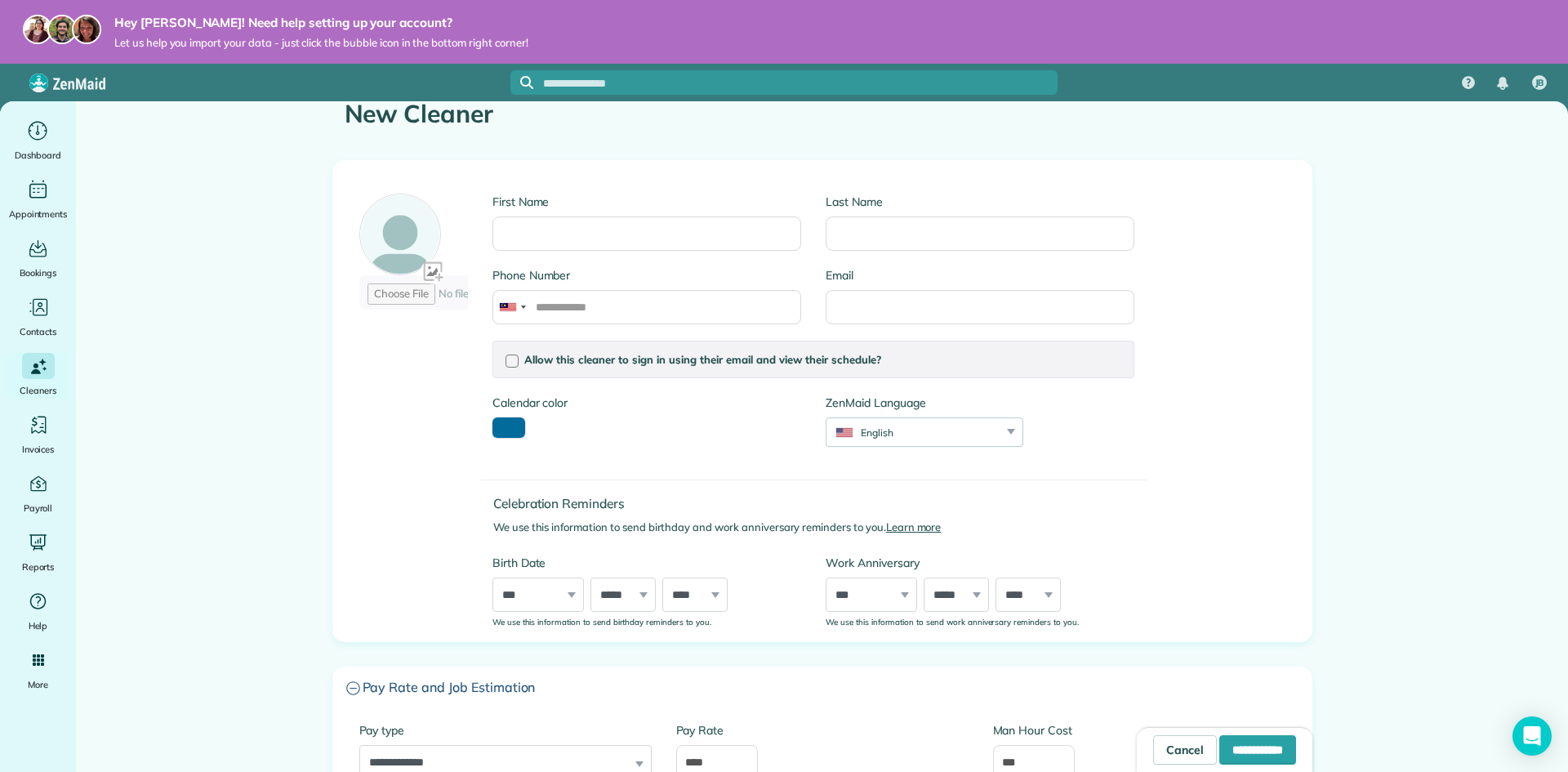
scroll to position [0, 0]
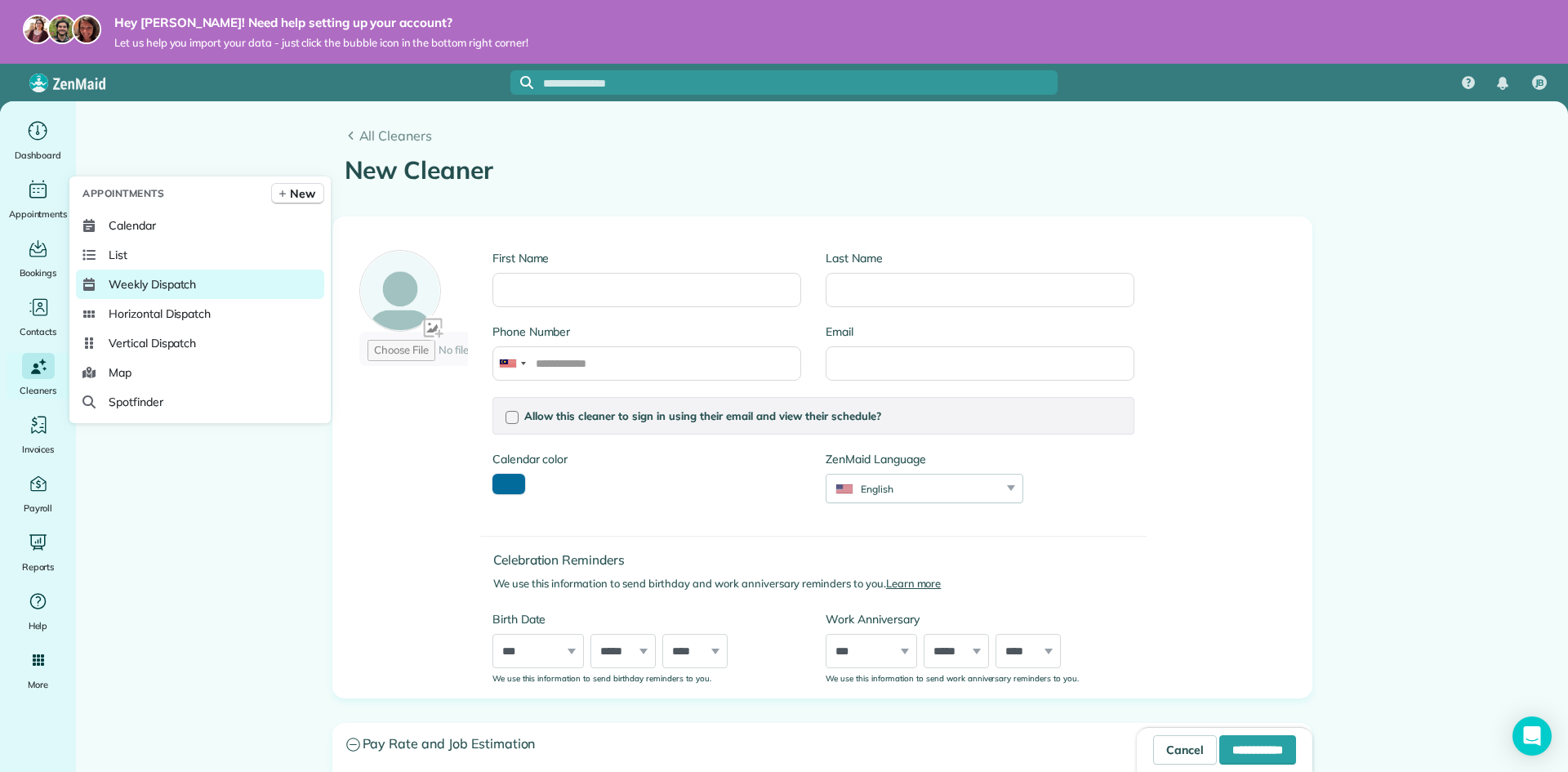
click at [144, 274] on link "Weekly Dispatch" at bounding box center [200, 285] width 249 height 30
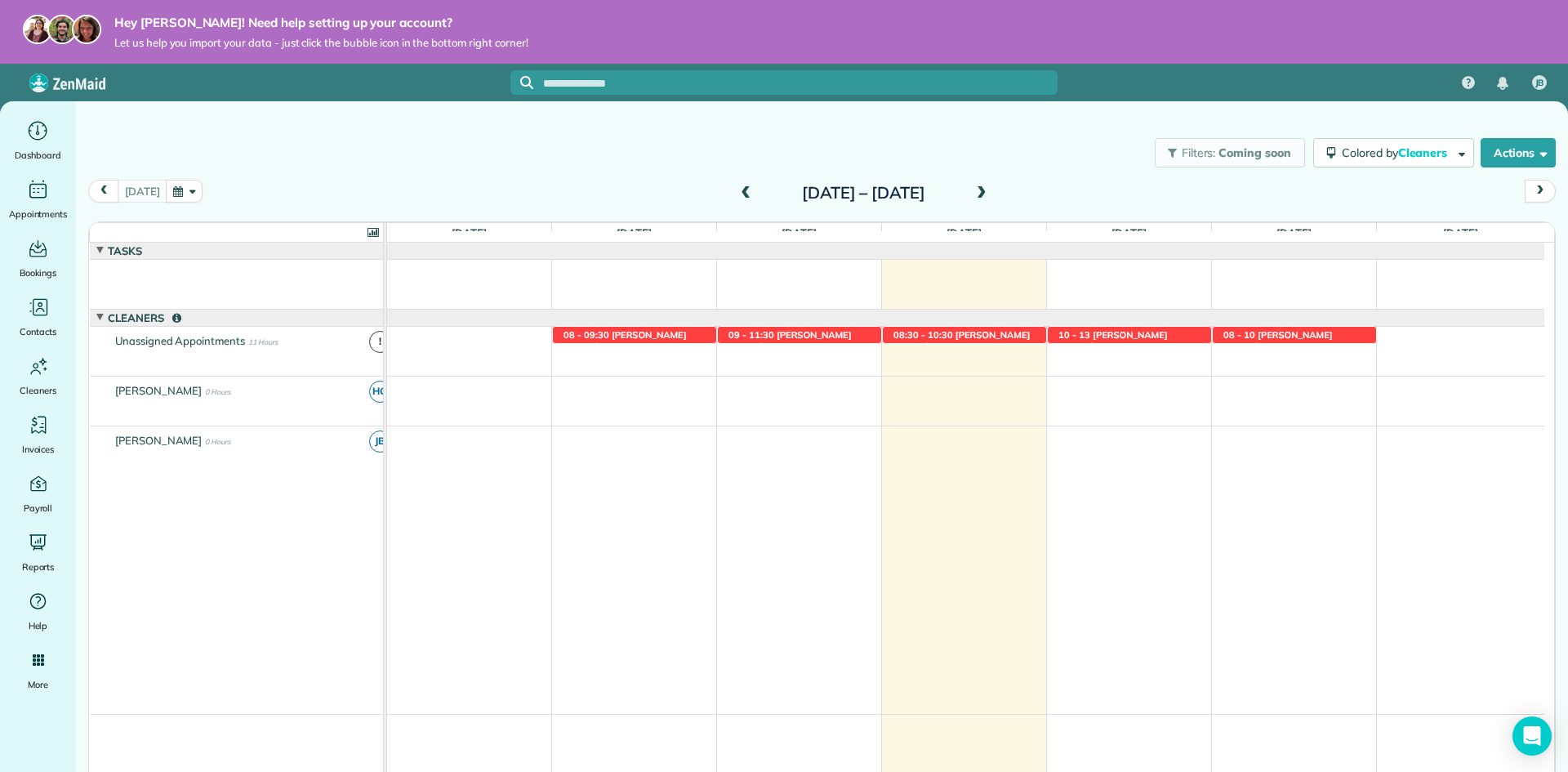
click at [369, 395] on span "HG" at bounding box center [380, 392] width 22 height 22
click at [35, 131] on icon "Main" at bounding box center [37, 131] width 25 height 25
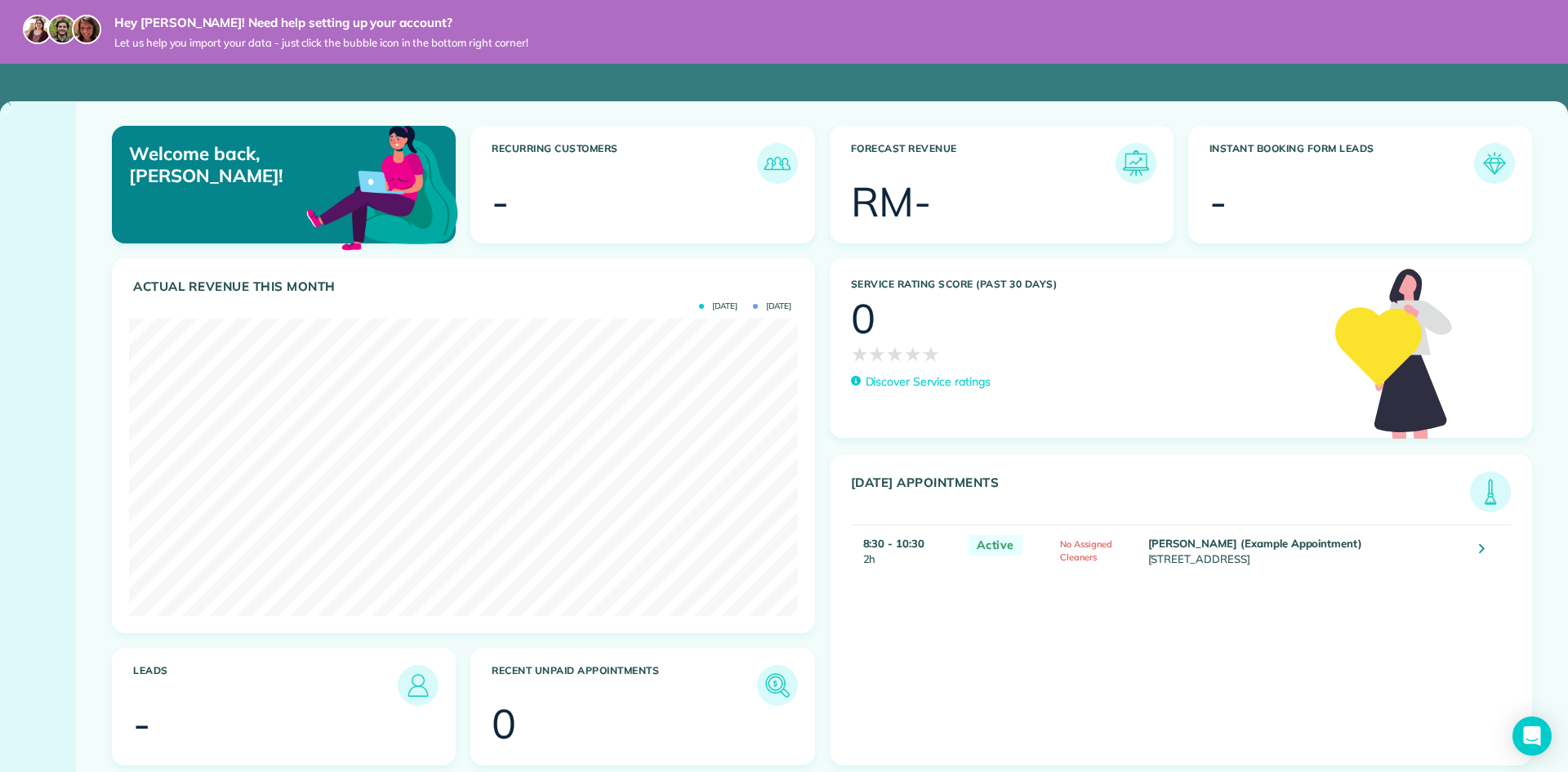
scroll to position [297, 668]
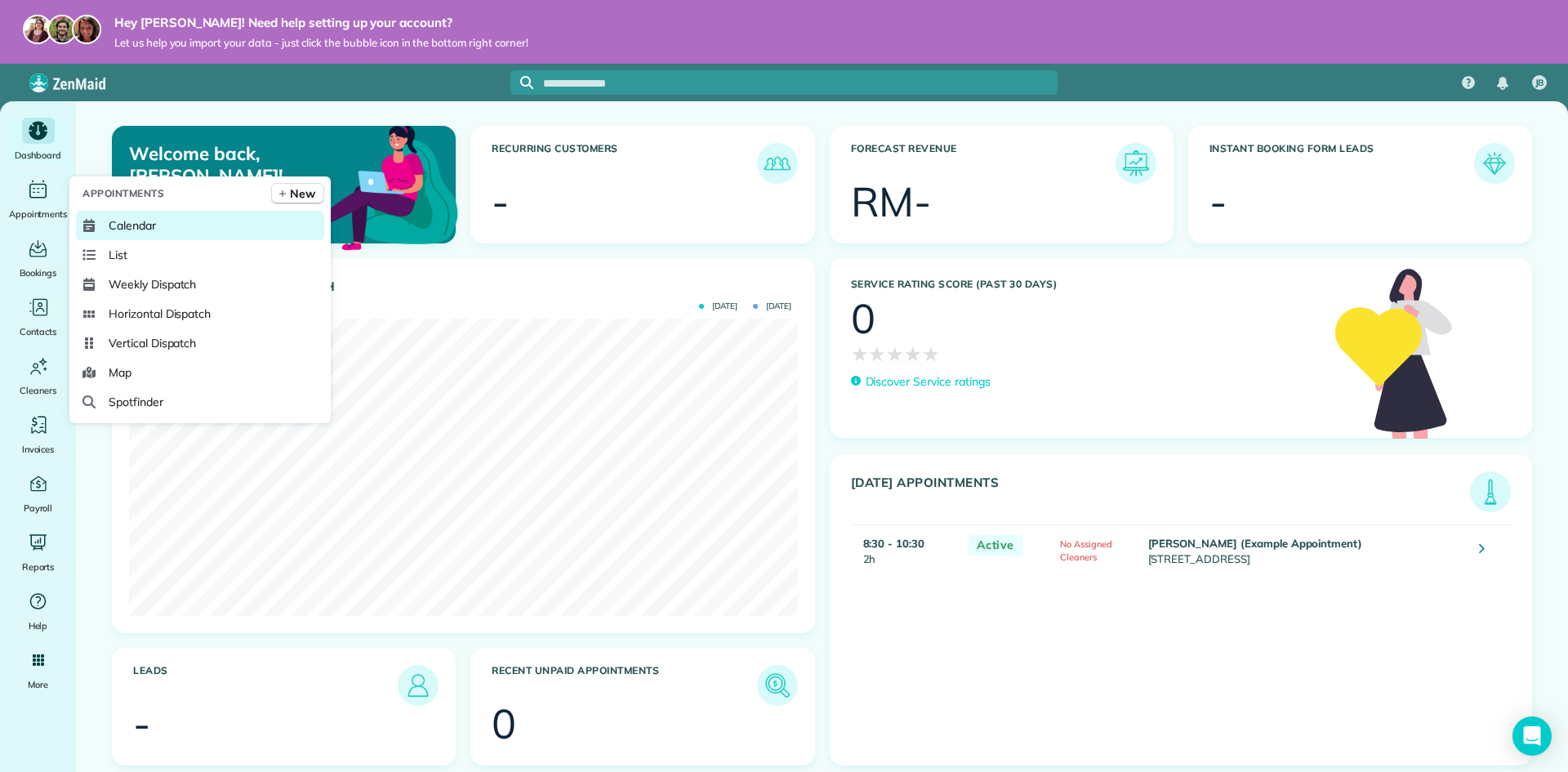
click at [116, 225] on span "Calendar" at bounding box center [132, 225] width 48 height 16
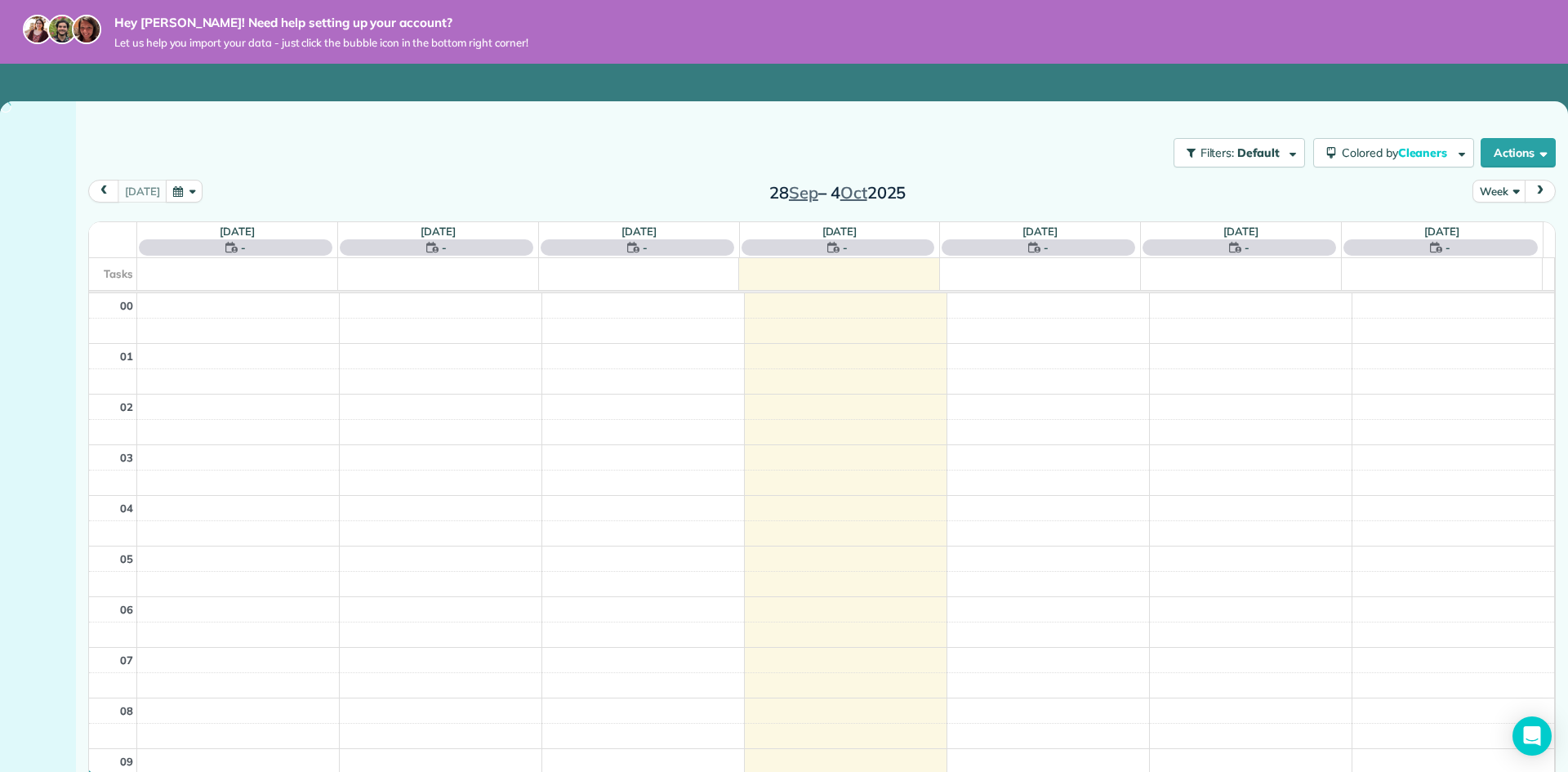
scroll to position [355, 0]
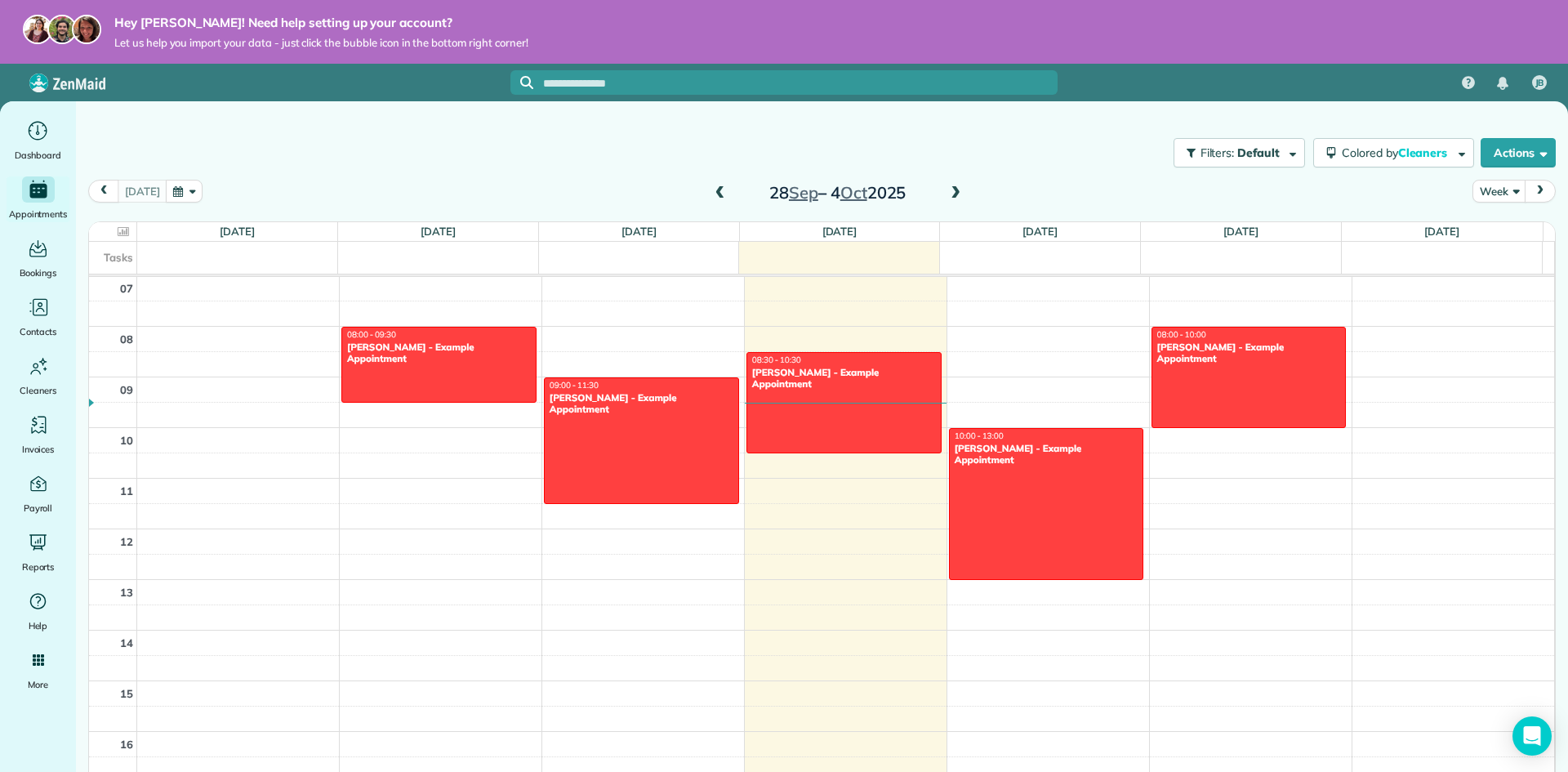
click at [130, 345] on td "08" at bounding box center [113, 338] width 48 height 25
click at [464, 347] on div "[PERSON_NAME] - Example Appointment" at bounding box center [438, 353] width 185 height 24
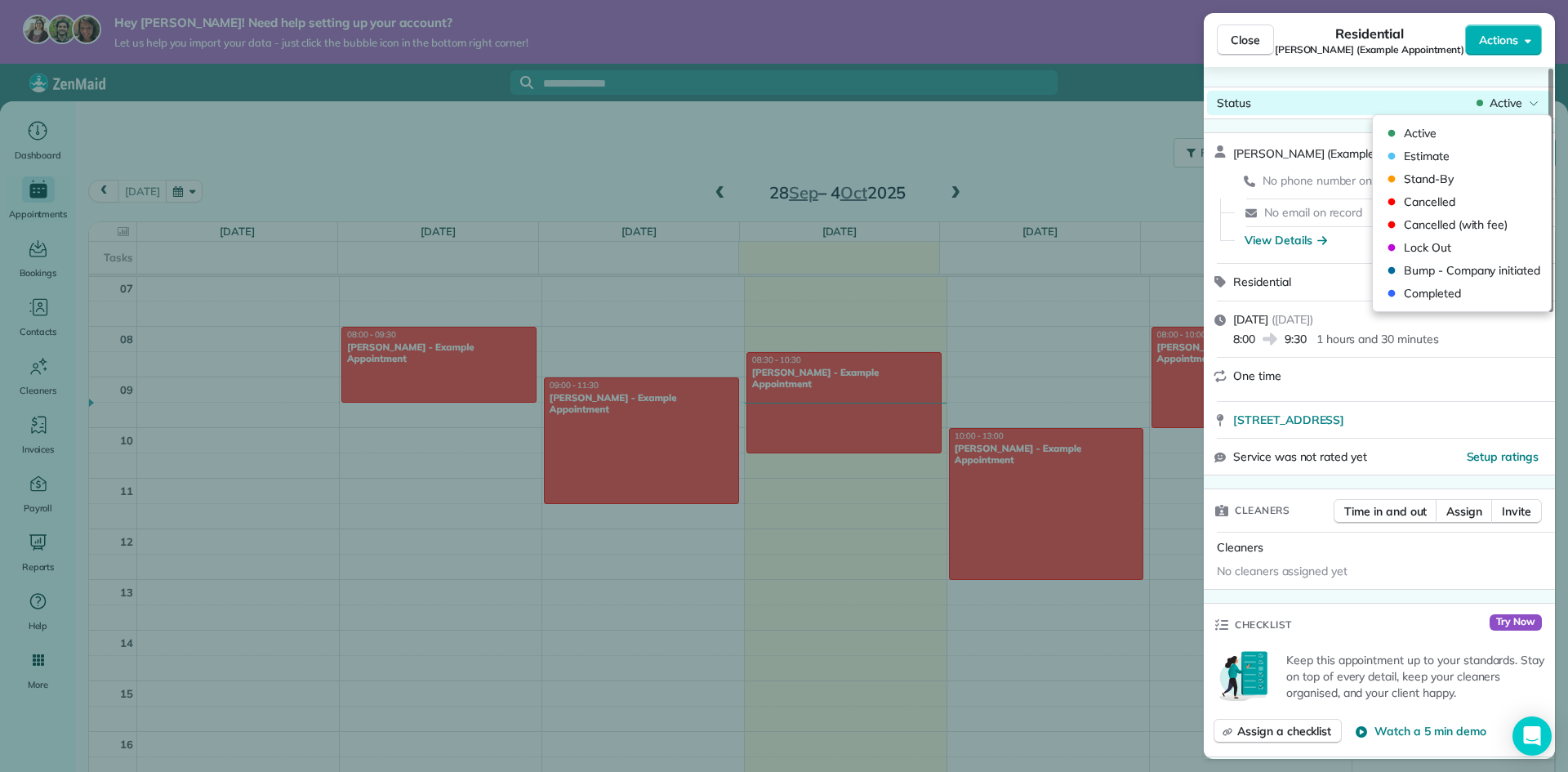
click at [1519, 110] on span "Active" at bounding box center [1505, 102] width 33 height 16
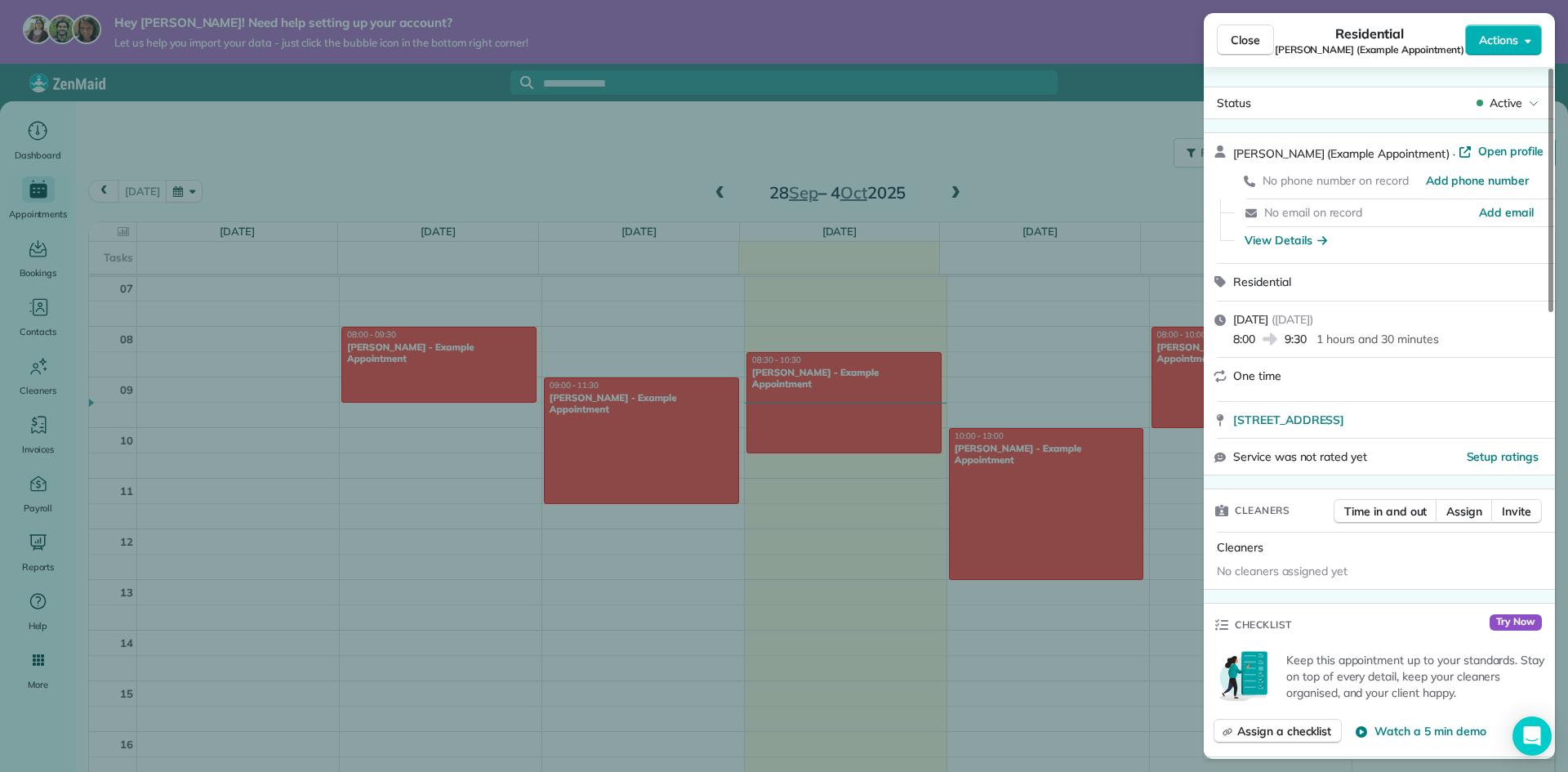
click at [1499, 340] on div "8:00 9:30 1 hours and 30 minutes" at bounding box center [1389, 337] width 312 height 20
click at [1250, 340] on span "8:00" at bounding box center [1244, 339] width 22 height 16
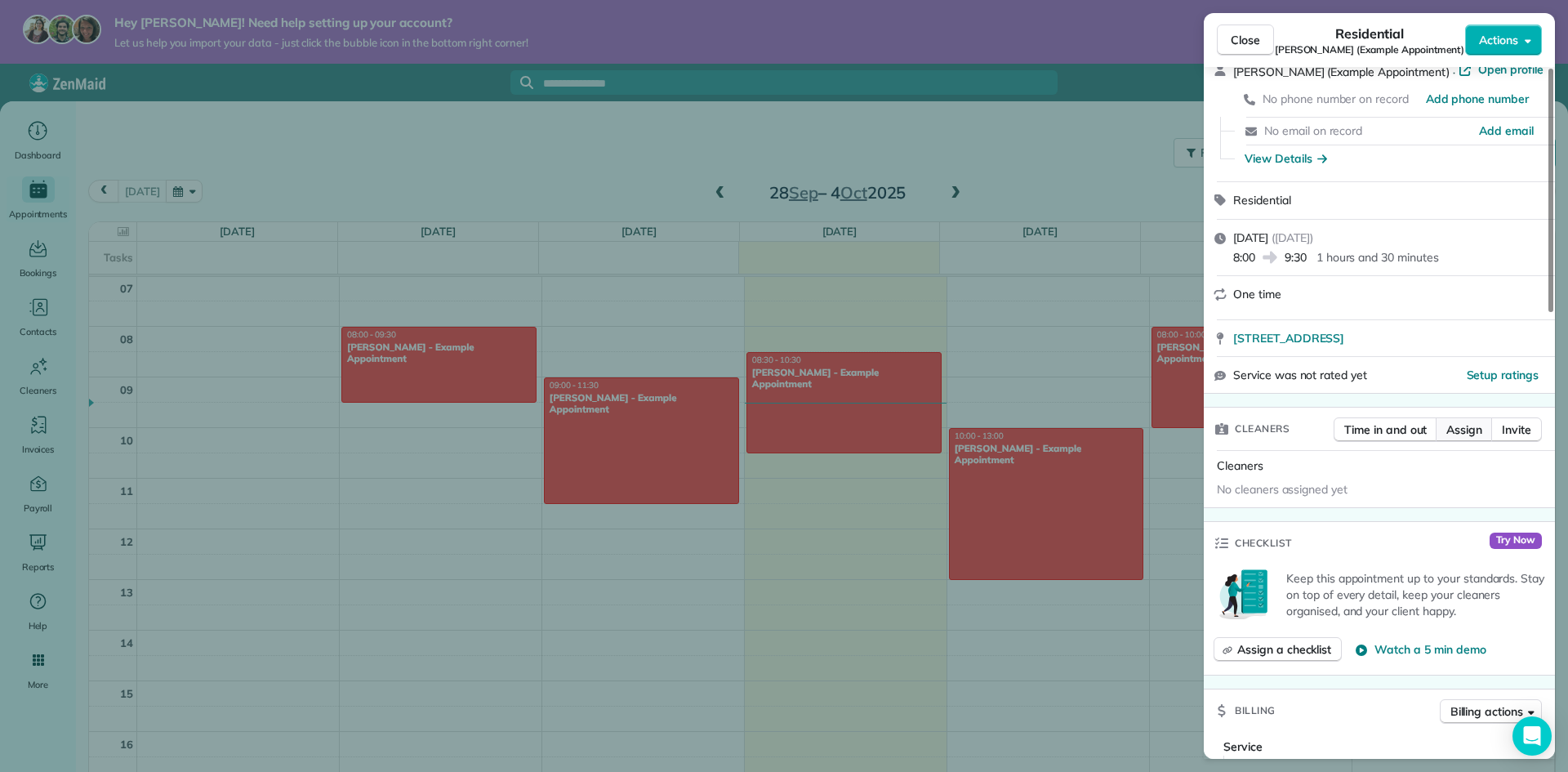
click at [1474, 435] on span "Assign" at bounding box center [1464, 430] width 36 height 16
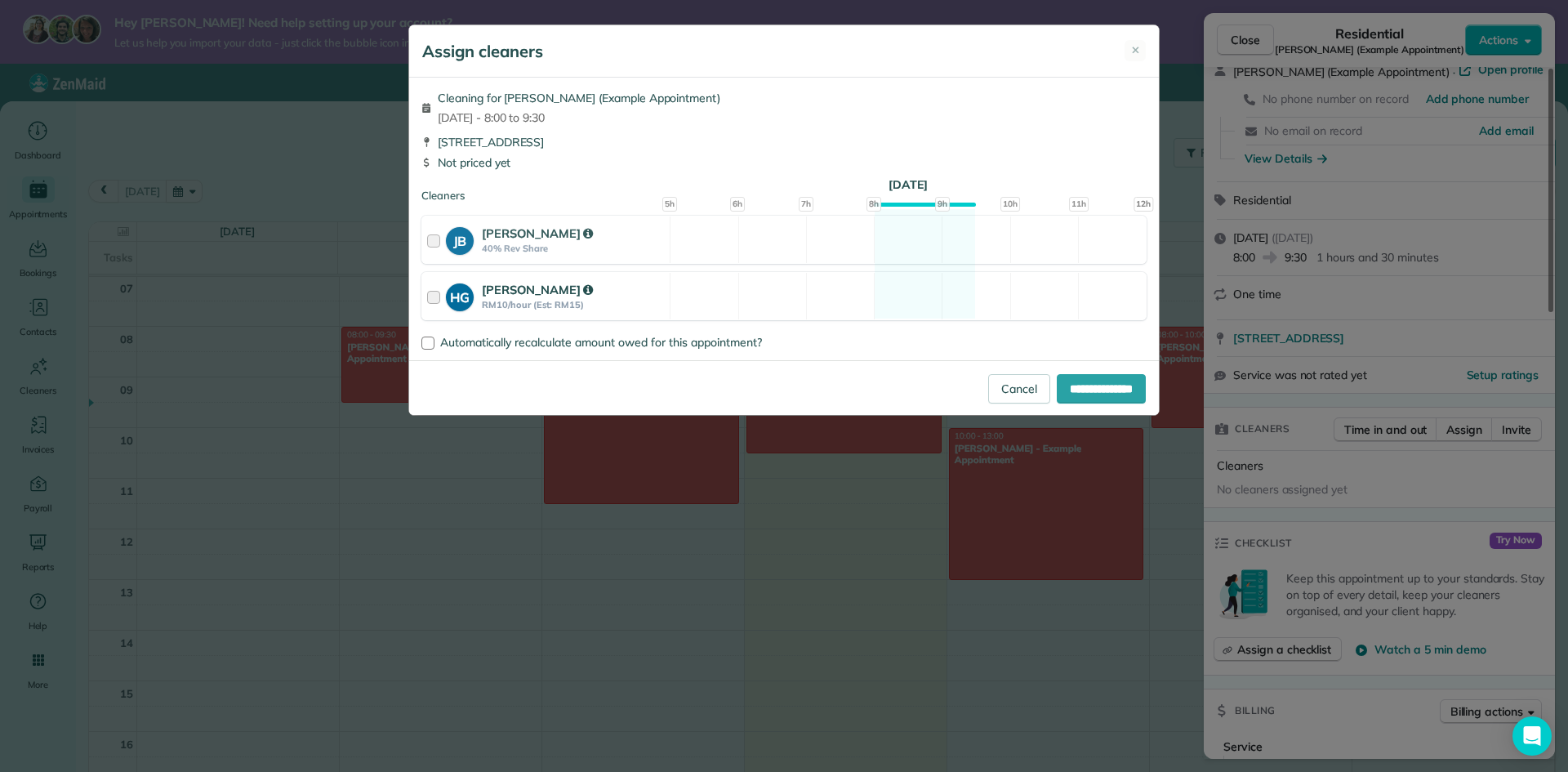
click at [583, 290] on icon at bounding box center [588, 290] width 10 height 11
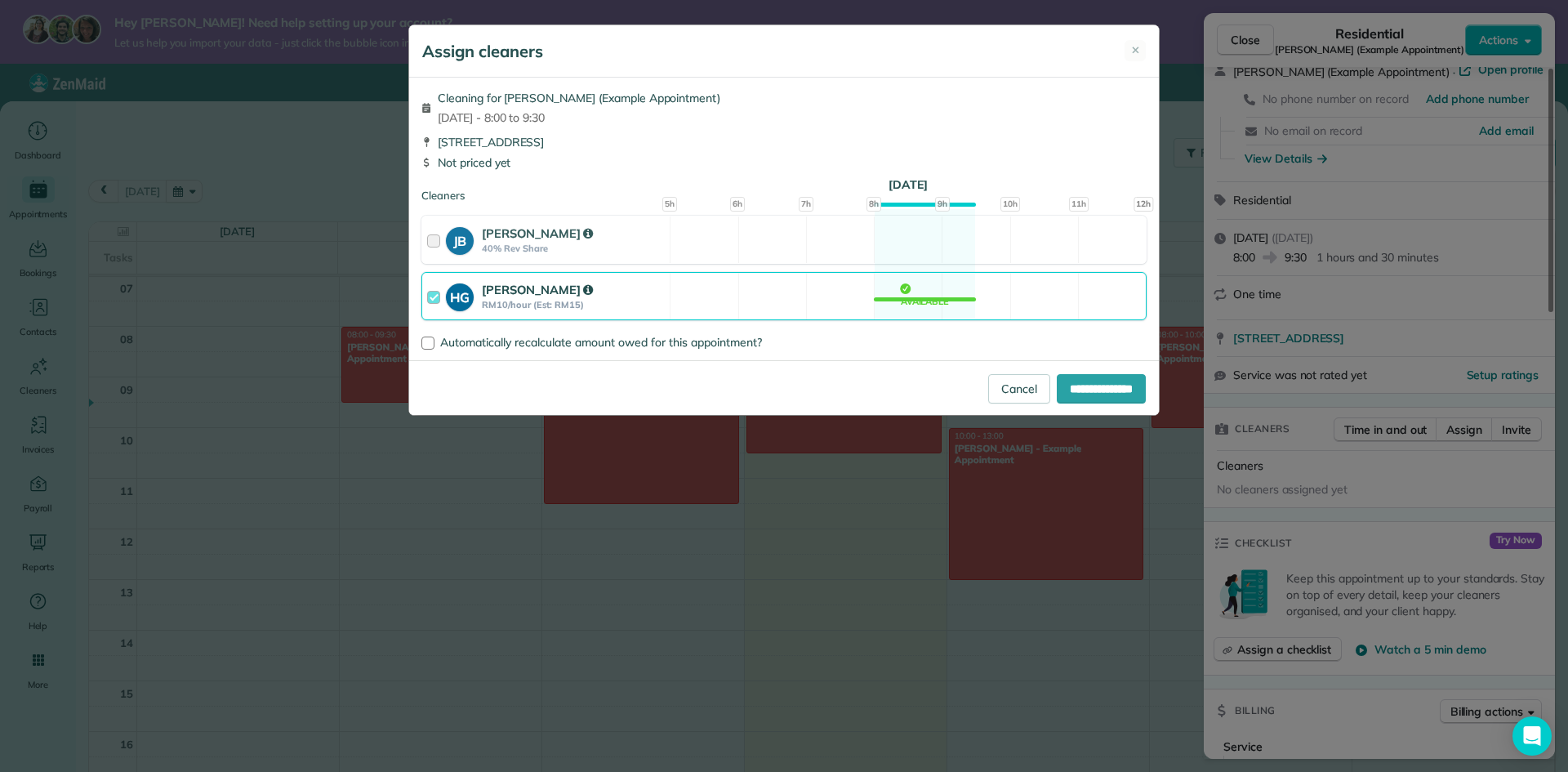
click at [590, 290] on div "[PERSON_NAME]" at bounding box center [573, 290] width 183 height 18
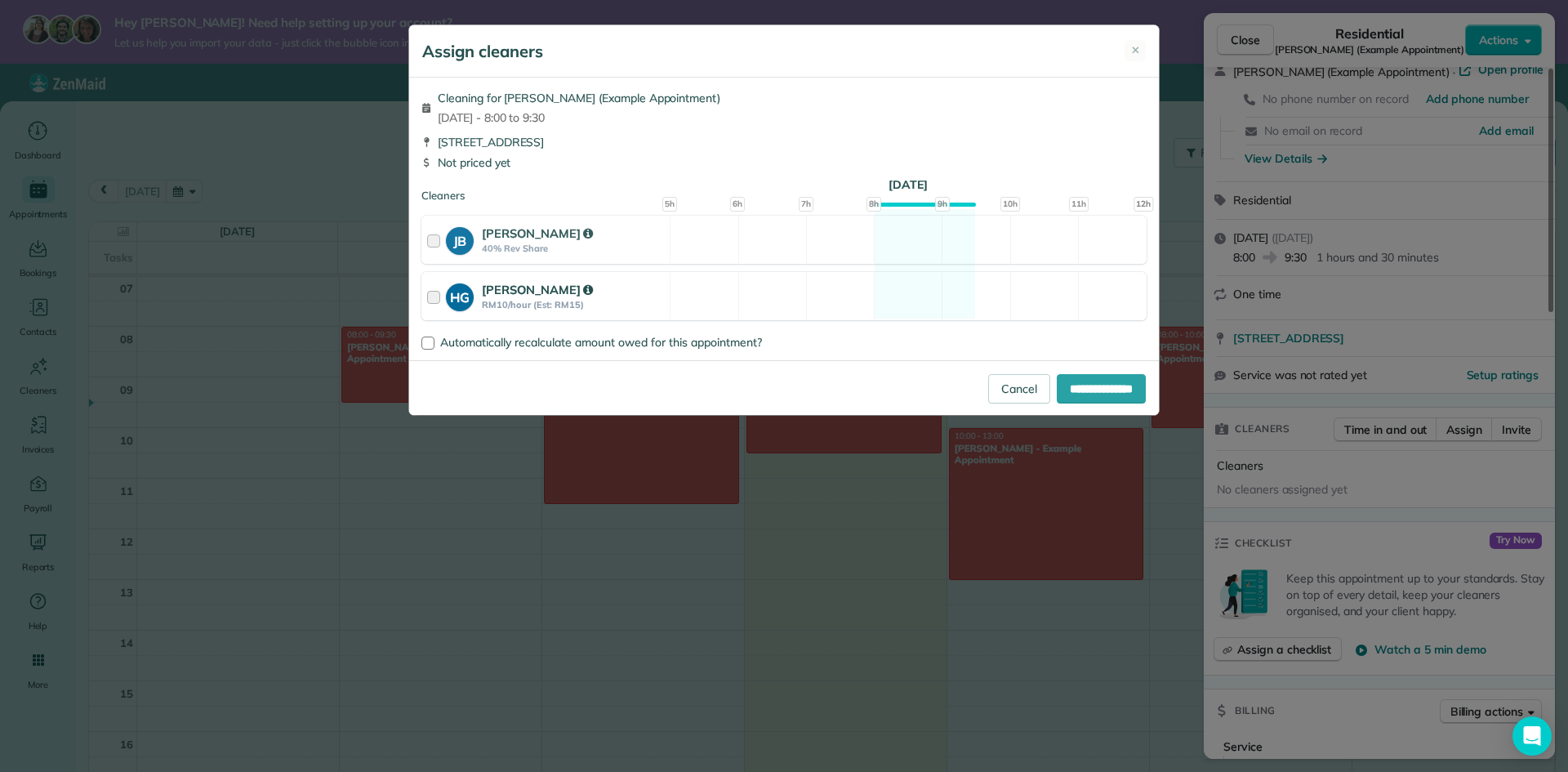
click at [590, 290] on div "[PERSON_NAME]" at bounding box center [573, 290] width 183 height 18
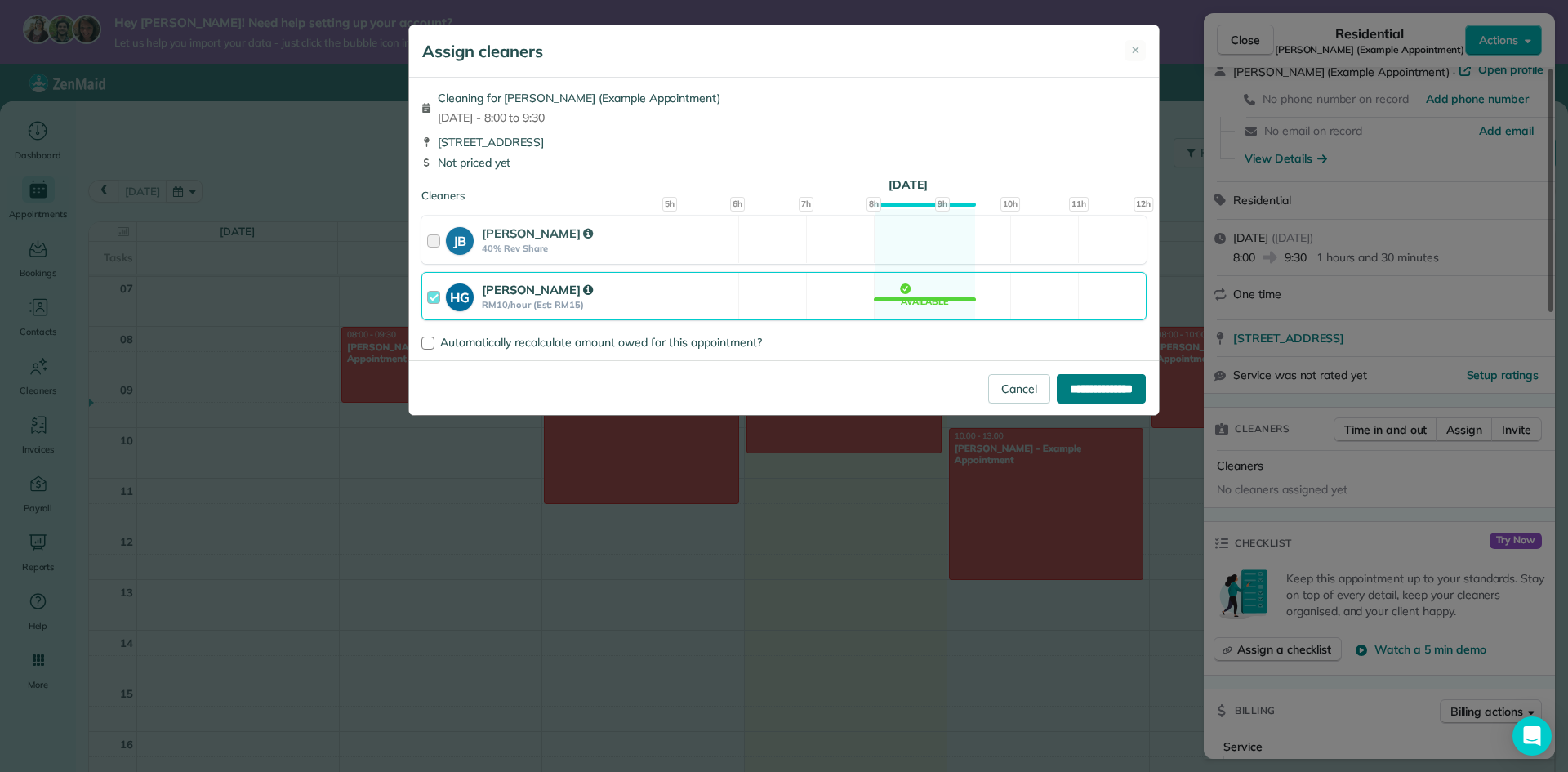
click at [1066, 396] on input "**********" at bounding box center [1102, 389] width 89 height 30
type input "**********"
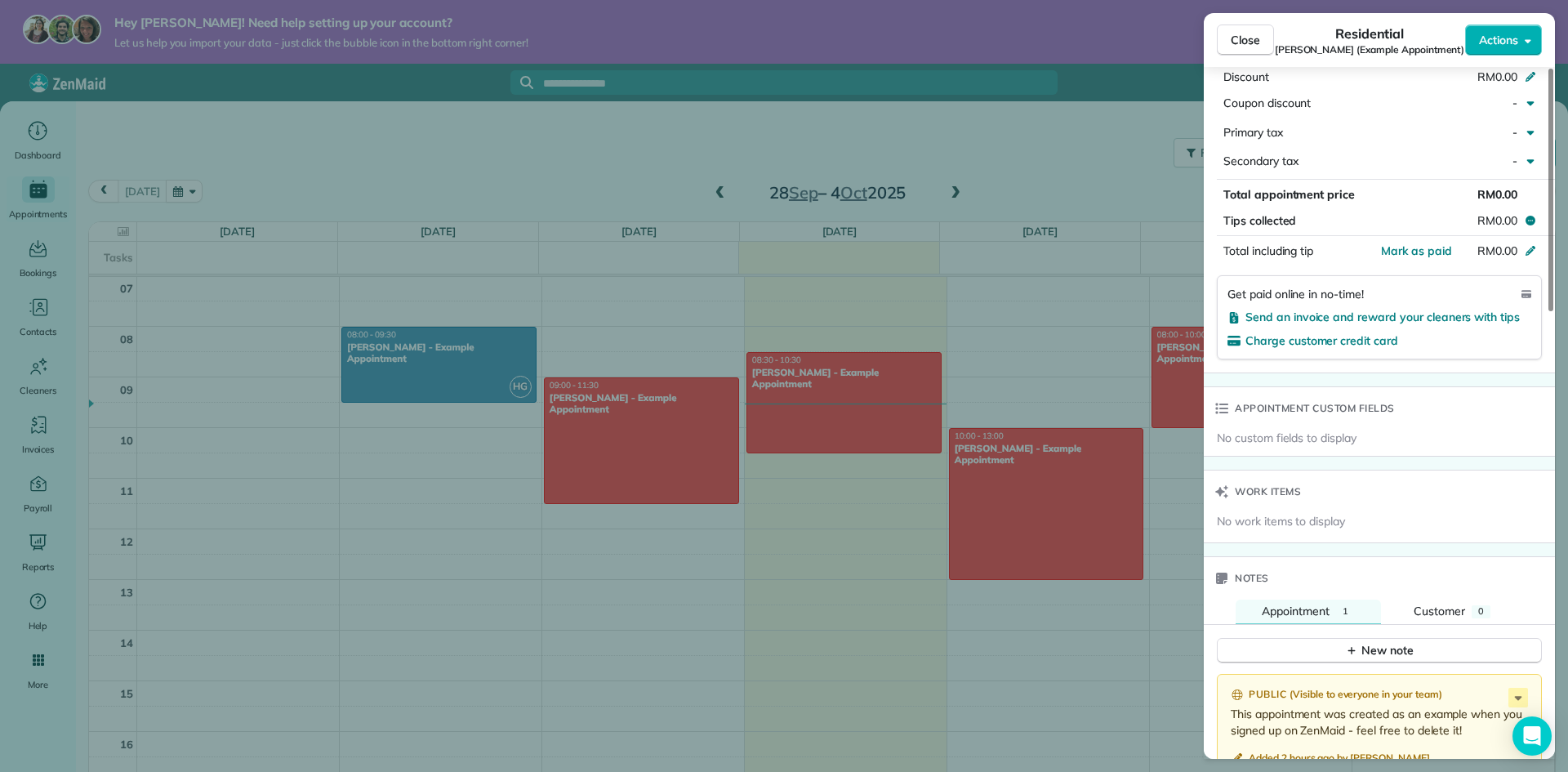
scroll to position [1270, 0]
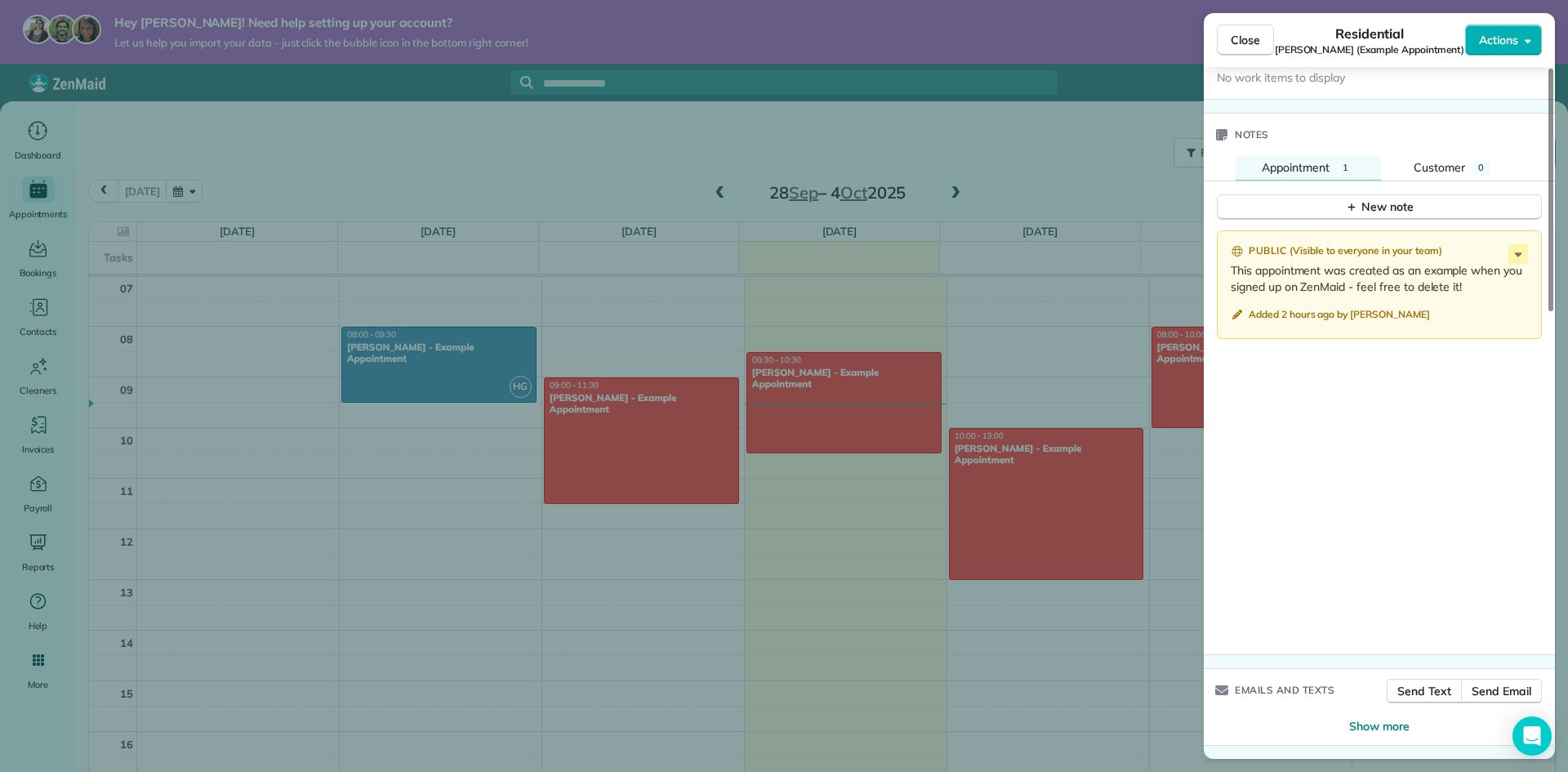
click at [1152, 249] on div "Close Residential [PERSON_NAME] (Example Appointment) Actions Status Active [PE…" at bounding box center [784, 386] width 1568 height 772
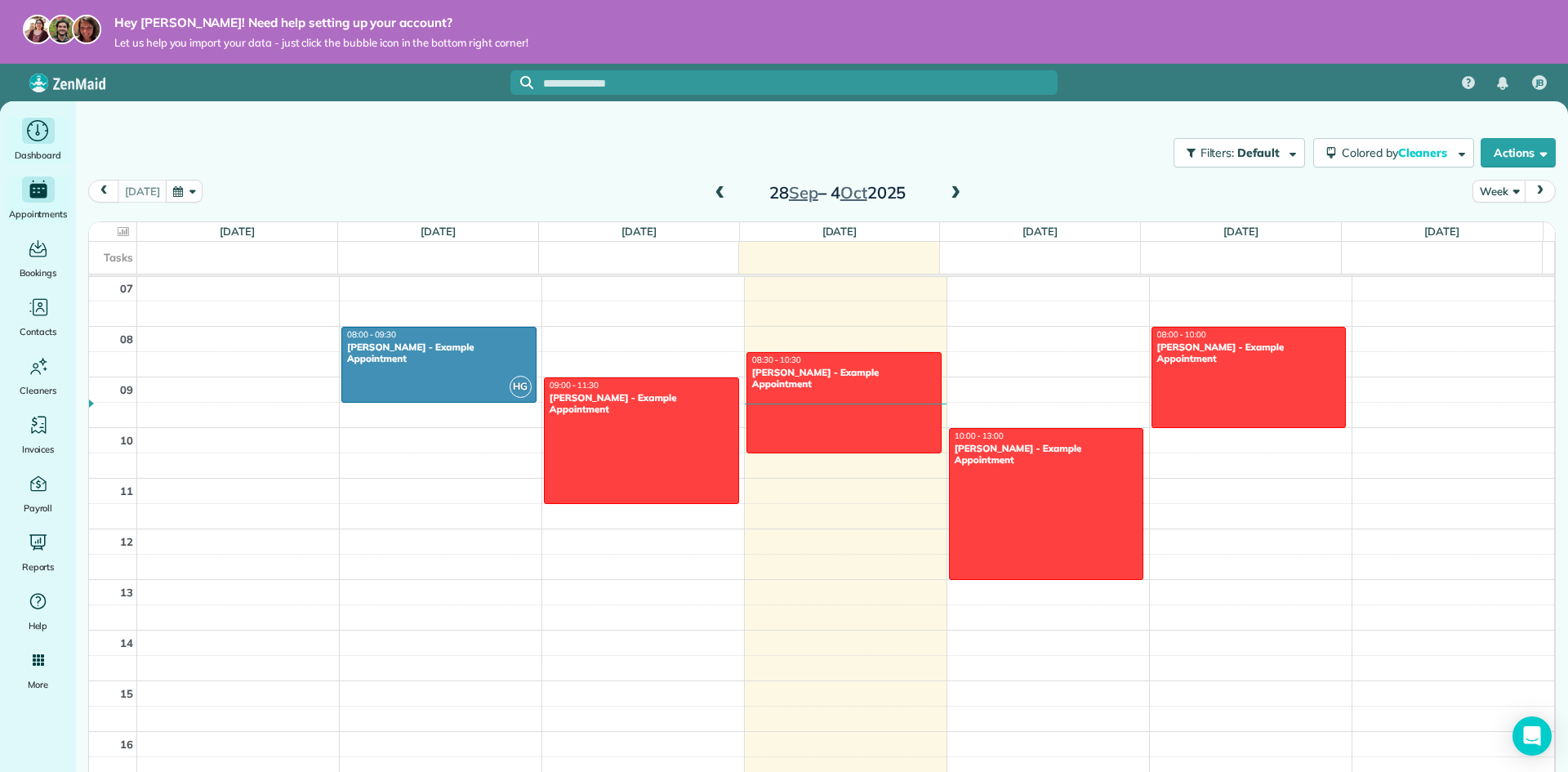
click at [53, 134] on div "Main" at bounding box center [38, 130] width 33 height 26
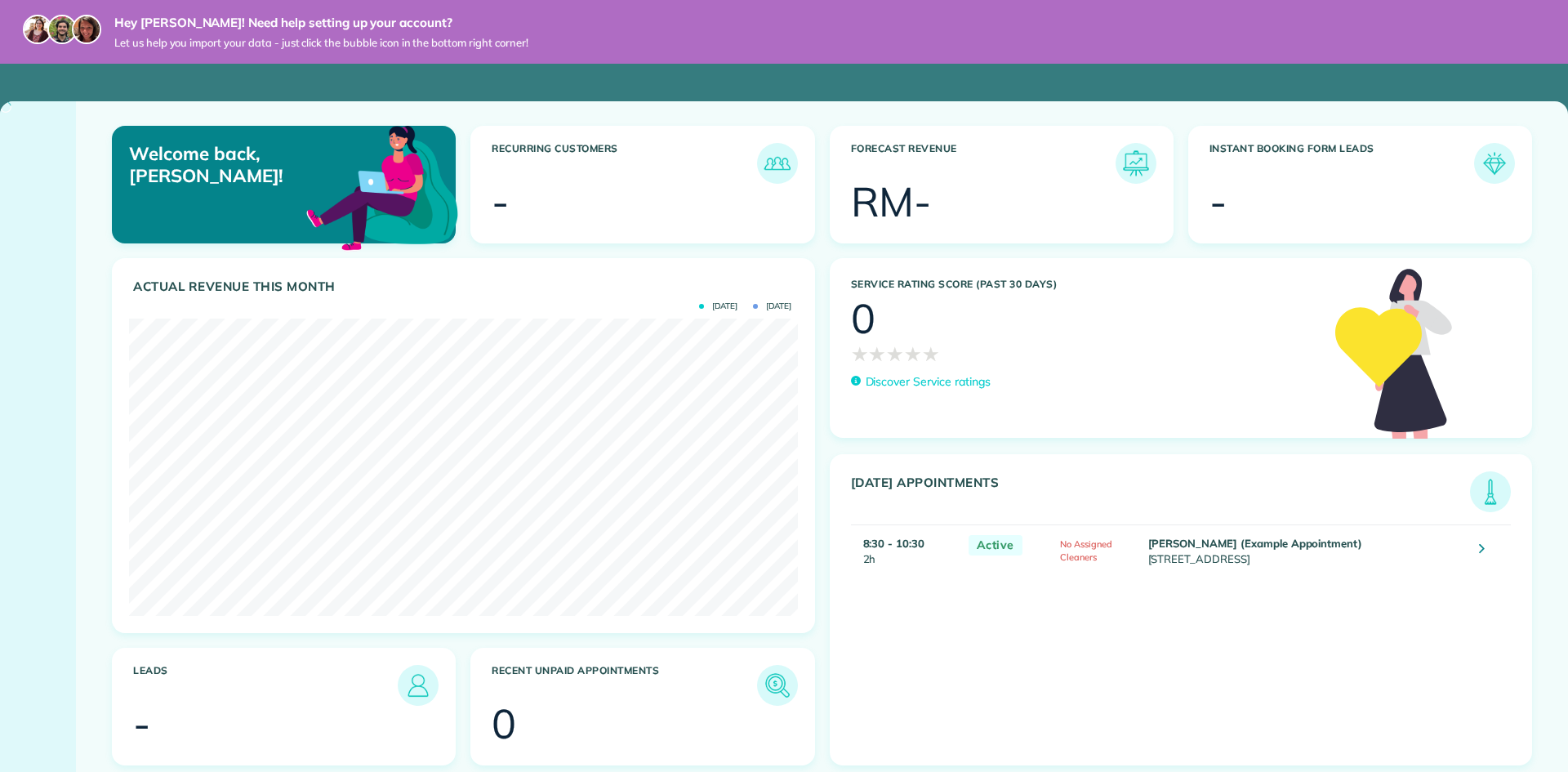
scroll to position [297, 668]
